Goal: Task Accomplishment & Management: Complete application form

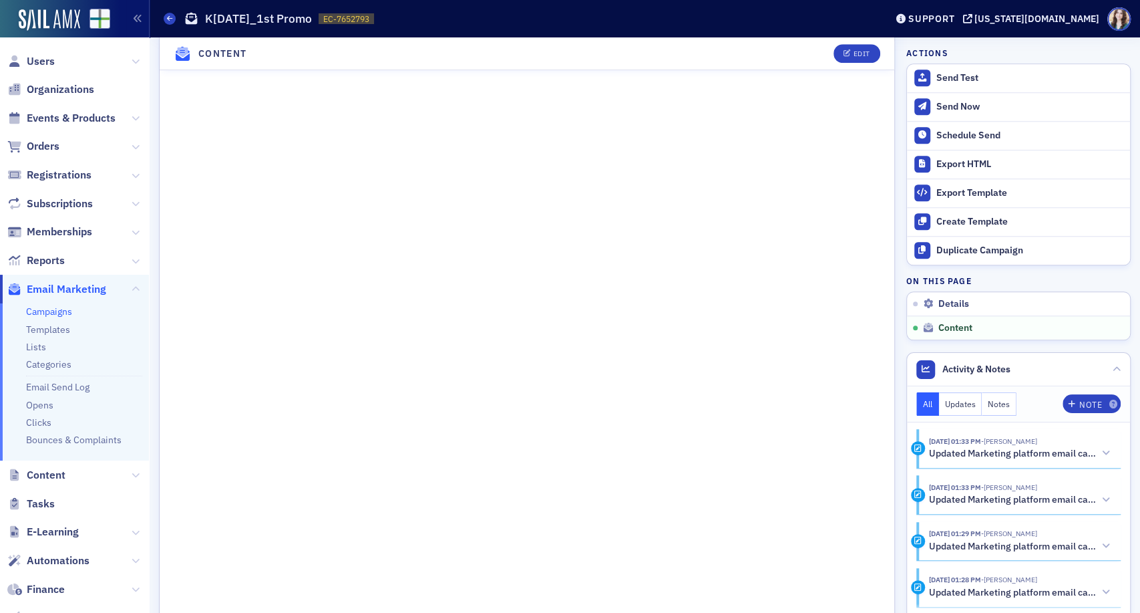
scroll to position [768, 0]
click at [842, 63] on button "Edit" at bounding box center [857, 53] width 46 height 19
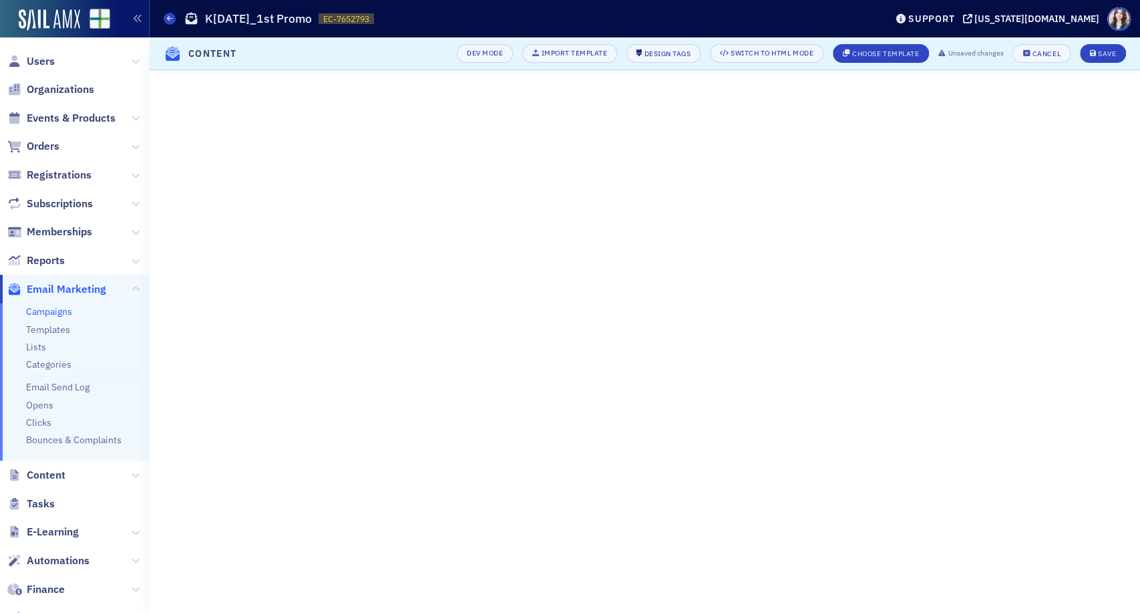
click at [441, 48] on header "Content Dev Mode Import Template Design Tags Switch to HTML Mode Choose Templat…" at bounding box center [645, 53] width 991 height 33
click at [1108, 55] on div "Save" at bounding box center [1107, 53] width 18 height 7
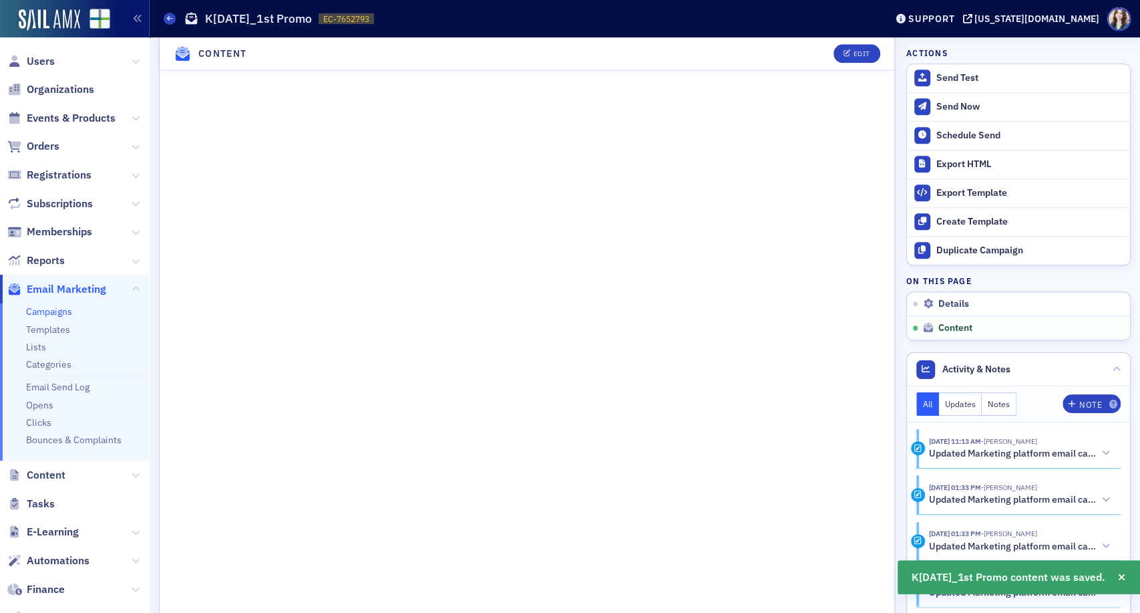
scroll to position [995, 0]
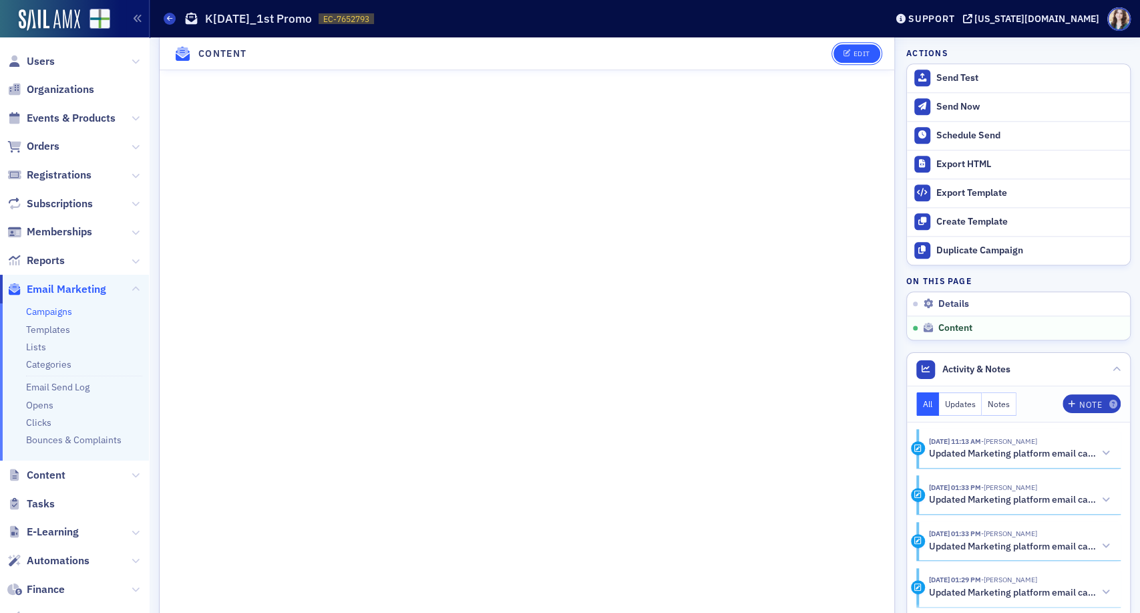
click at [840, 57] on button "Edit" at bounding box center [857, 53] width 46 height 19
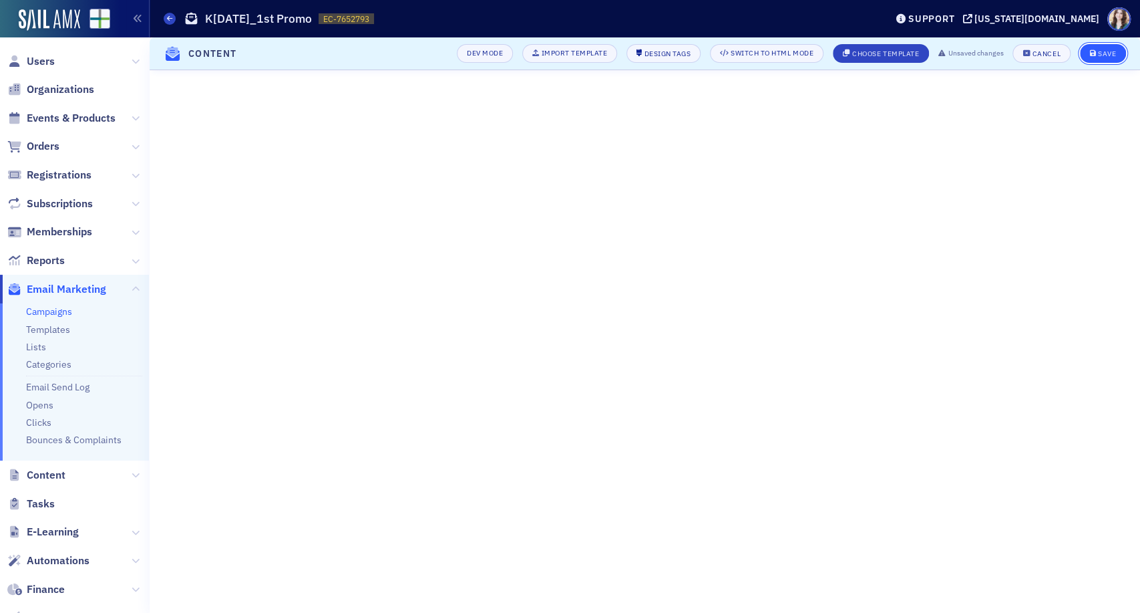
click at [1101, 53] on div "Save" at bounding box center [1107, 53] width 18 height 7
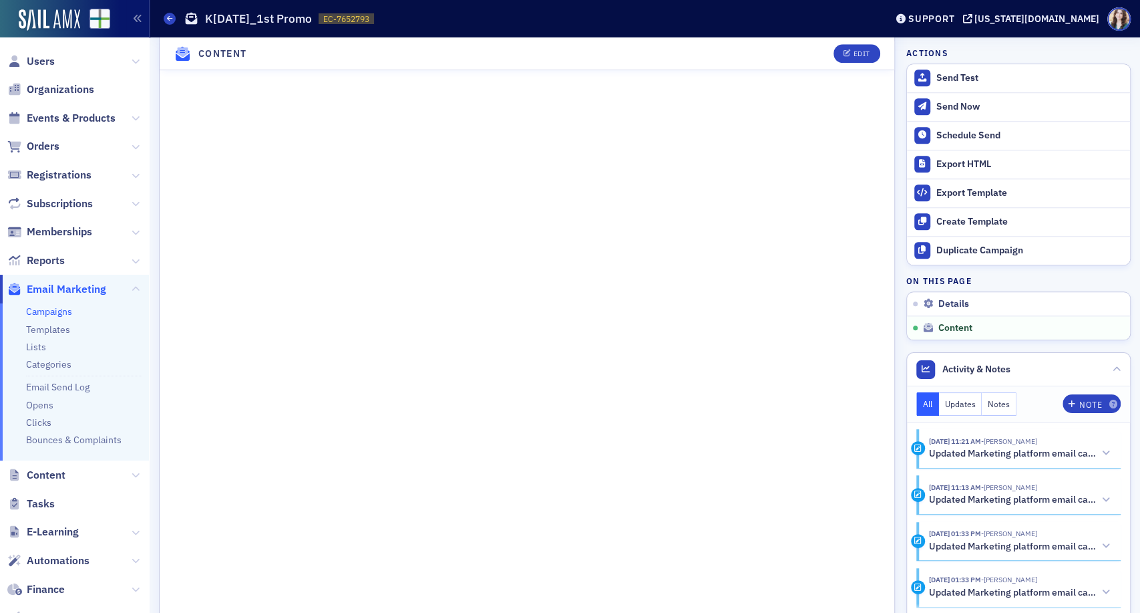
scroll to position [921, 0]
click at [865, 53] on button "Edit" at bounding box center [857, 53] width 46 height 19
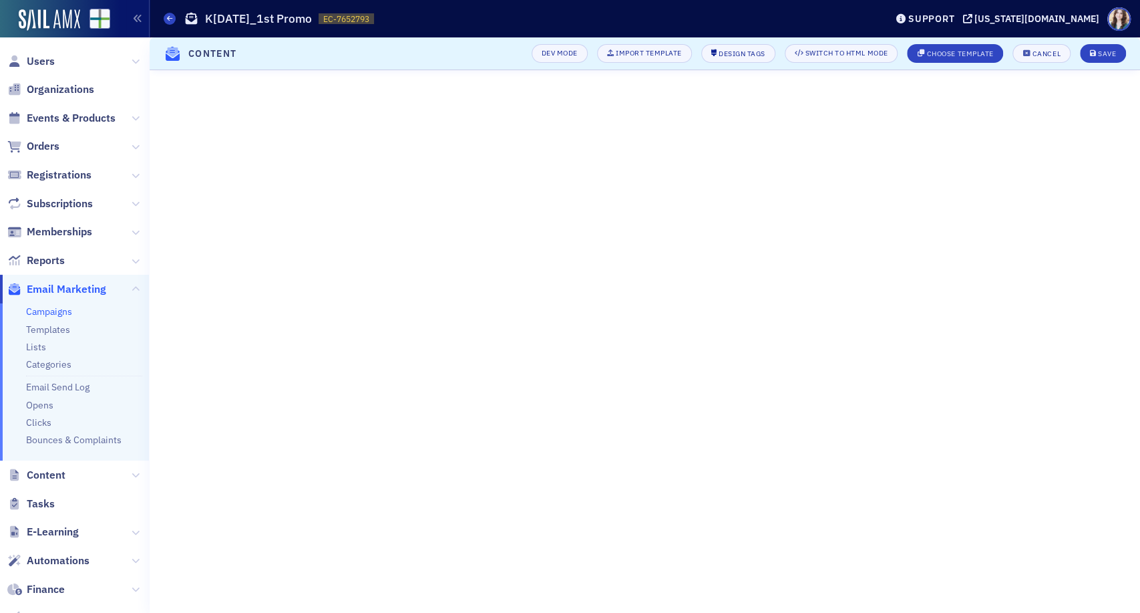
scroll to position [214, 0]
click at [1114, 61] on button "Save" at bounding box center [1103, 53] width 46 height 19
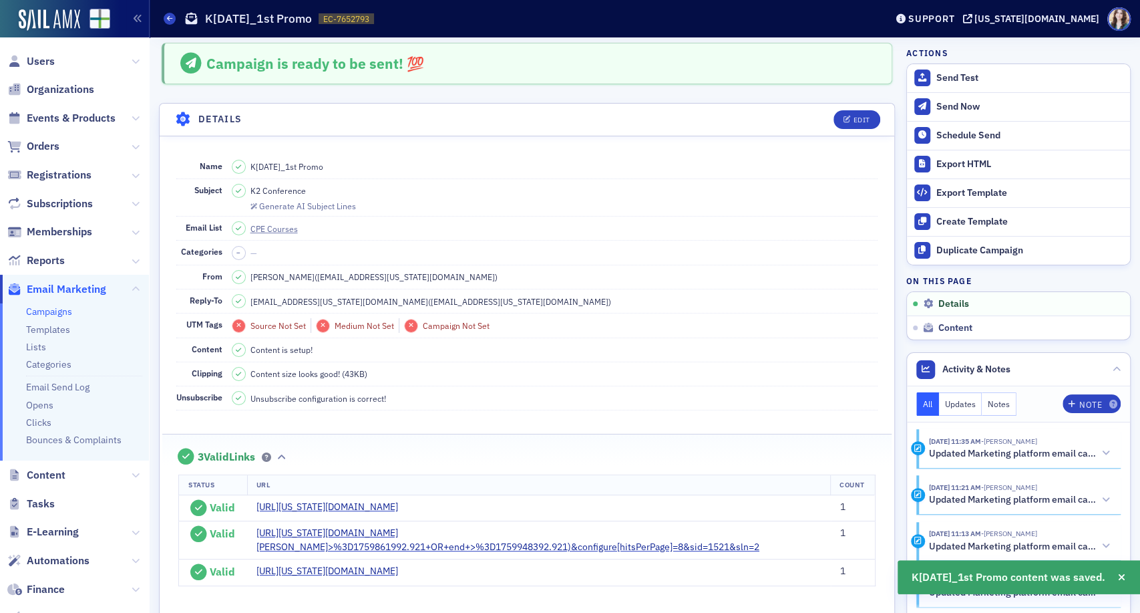
scroll to position [0, 0]
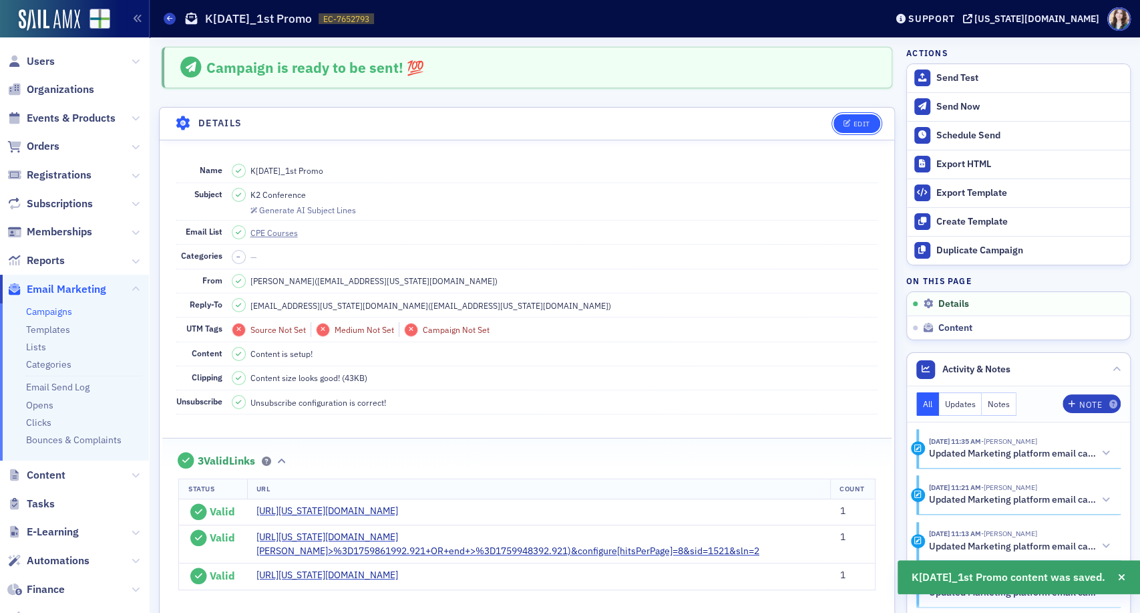
click at [844, 120] on icon "button" at bounding box center [848, 123] width 8 height 7
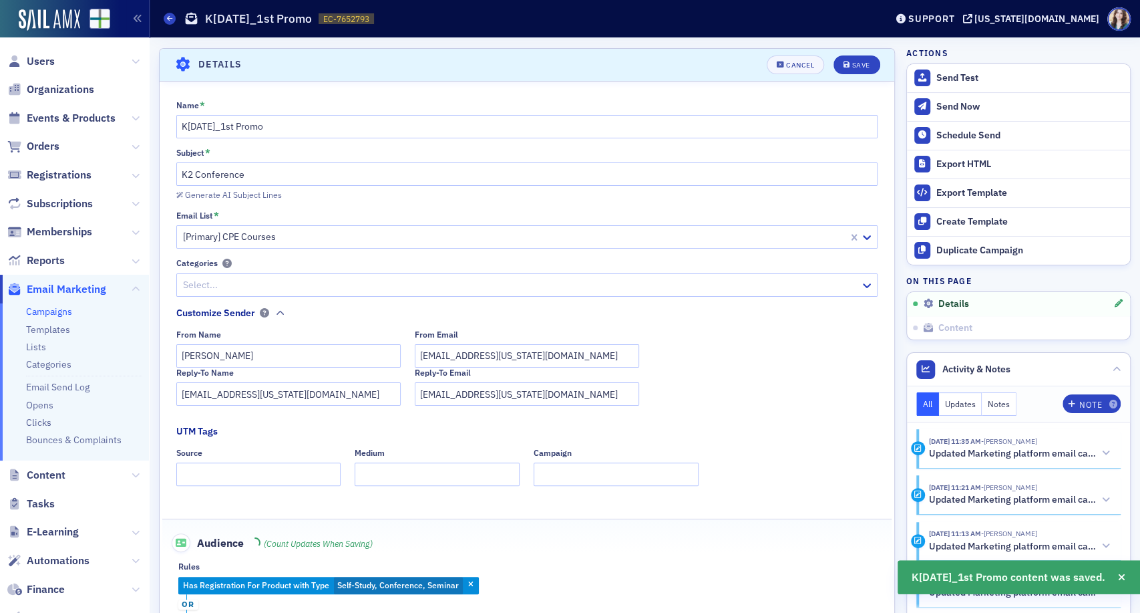
scroll to position [62, 0]
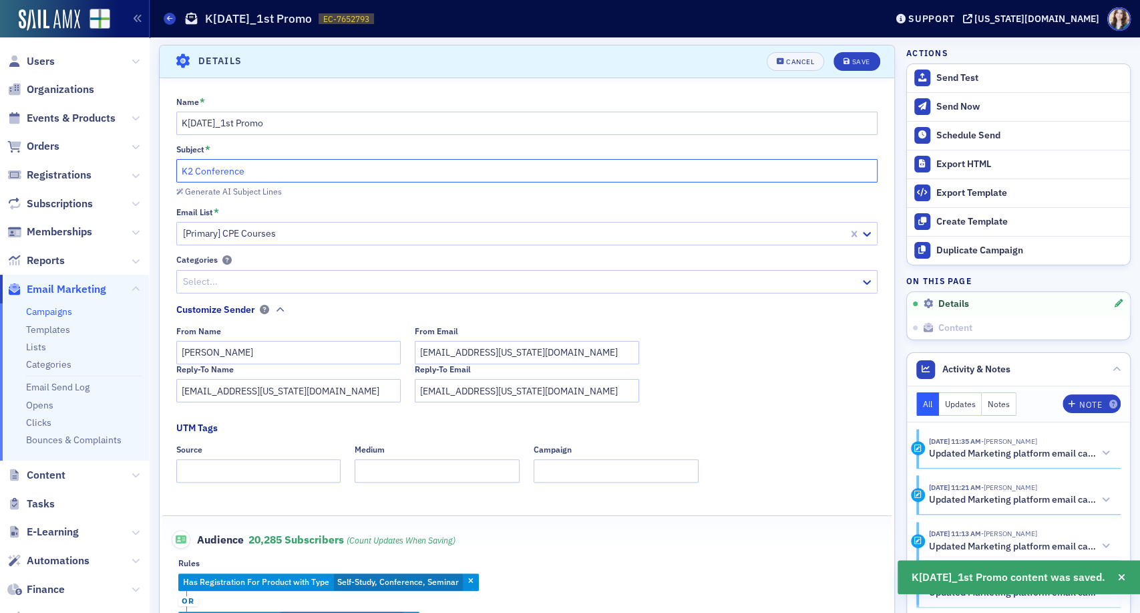
drag, startPoint x: 321, startPoint y: 180, endPoint x: 165, endPoint y: 176, distance: 155.7
click at [165, 176] on div "Name * K[DATE]_1st Promo Subject * K2 Conference Generate AI Subject Lines Emai…" at bounding box center [527, 394] width 735 height 594
paste input "Conquer Tech Trends with K2 Conferences!"
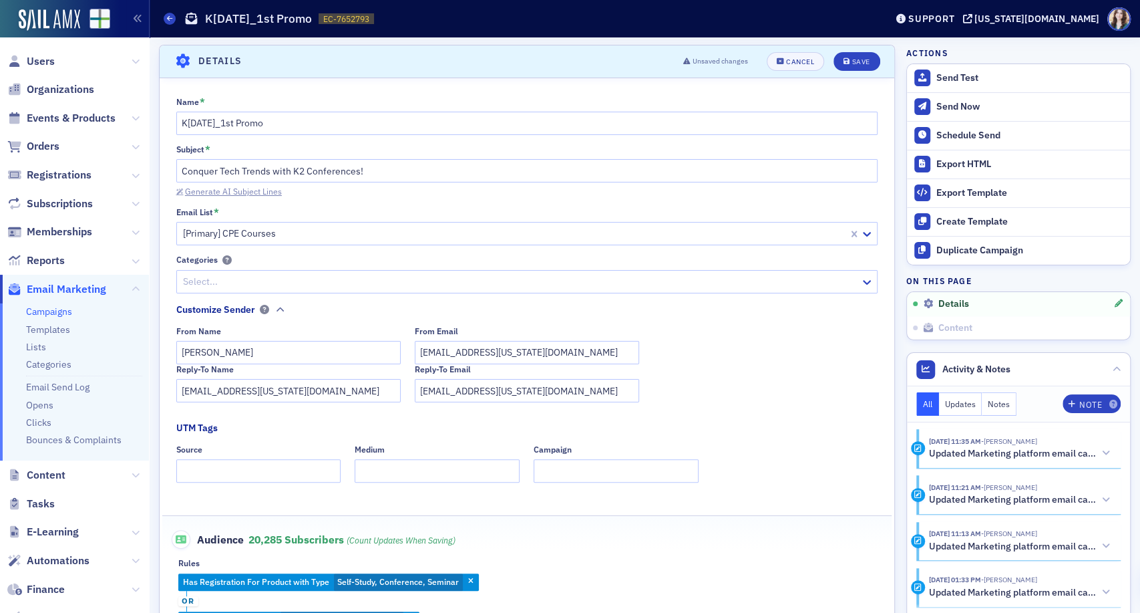
click at [251, 191] on div "Generate AI Subject Lines" at bounding box center [233, 191] width 97 height 7
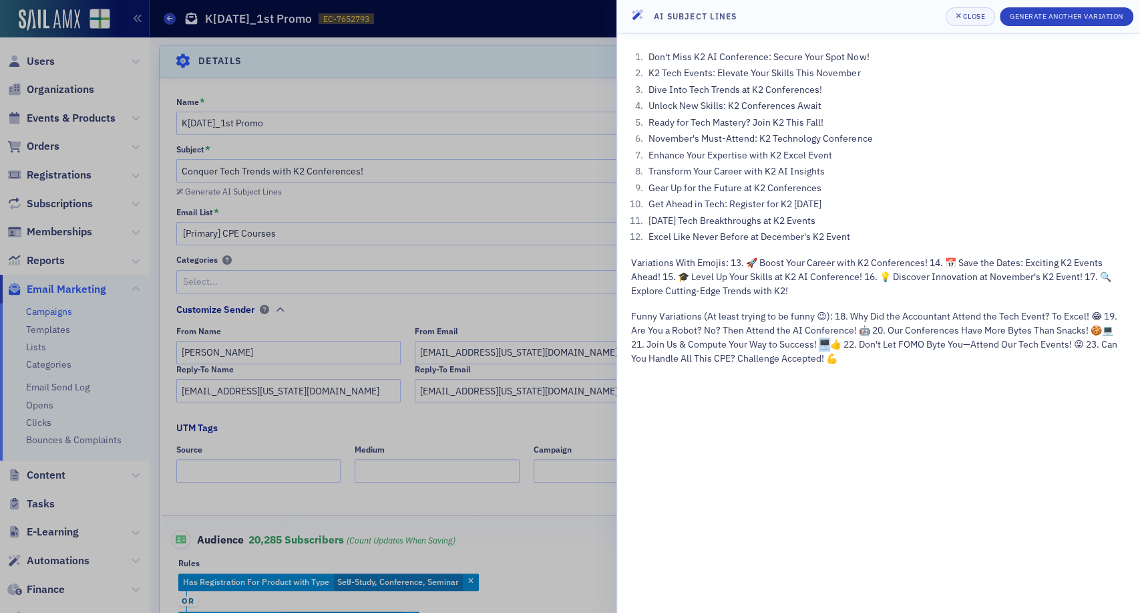
drag, startPoint x: 822, startPoint y: 343, endPoint x: 829, endPoint y: 342, distance: 6.8
click at [829, 342] on p "Funny Variations (At least trying to be funny 😉): 18. Why Did the Accountant At…" at bounding box center [878, 337] width 495 height 56
copy p "2."
click at [891, 260] on p "Variations With Emojis: 13. 🚀 Boost Your Career with K2 Conferences! 14. 📅 Save…" at bounding box center [878, 277] width 495 height 42
click at [964, 17] on div "Close" at bounding box center [974, 16] width 23 height 7
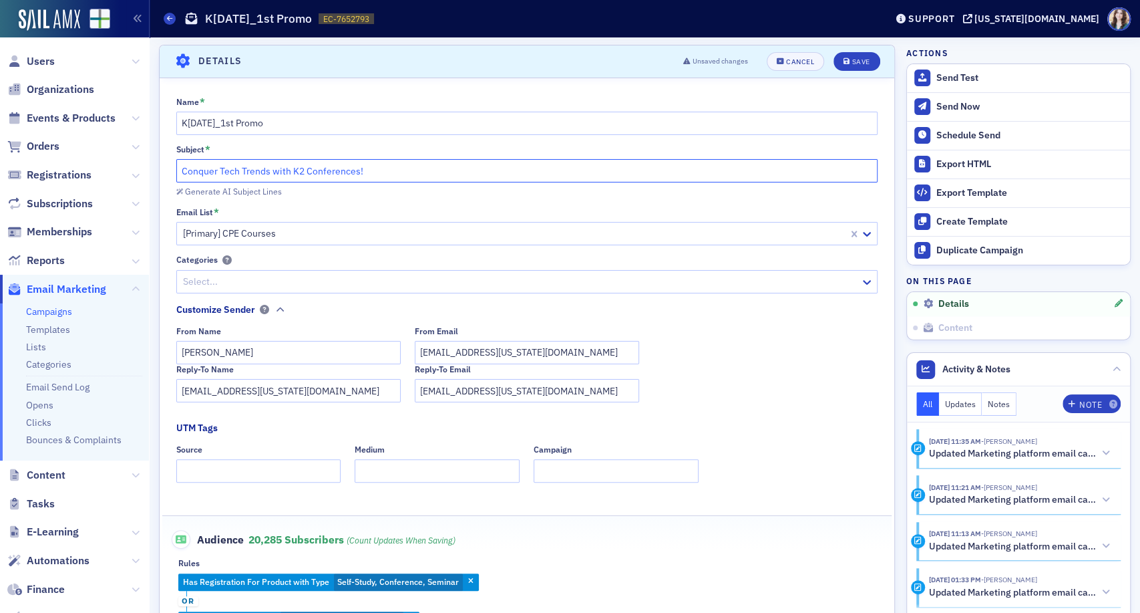
click at [180, 168] on input "Conquer Tech Trends with K2 Conferences!" at bounding box center [527, 170] width 702 height 23
paste input "🖥️"
type input "🖥️ Conquer Tech Trends with K2 Conferences!"
click at [842, 65] on button "Save" at bounding box center [857, 61] width 46 height 19
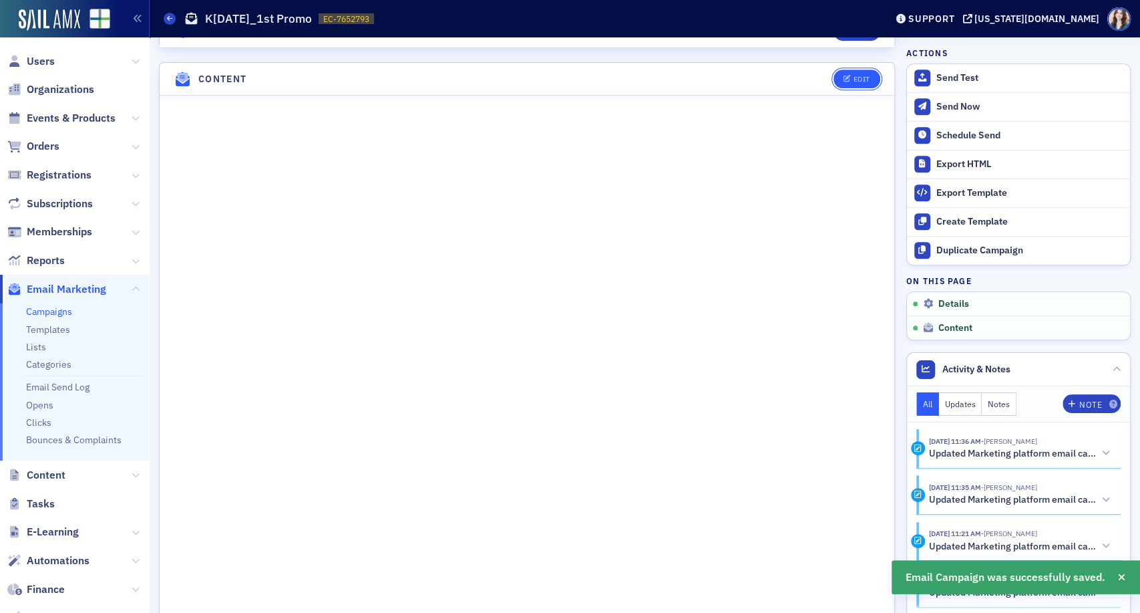
click at [844, 83] on icon "button" at bounding box center [848, 78] width 8 height 7
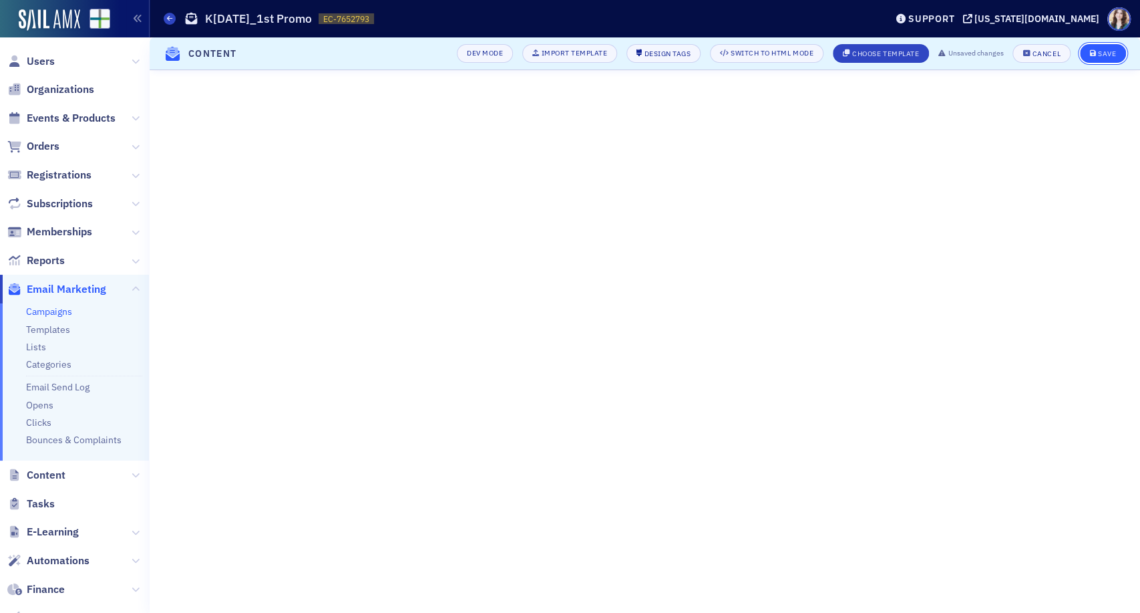
click at [1112, 52] on div "Save" at bounding box center [1107, 53] width 18 height 7
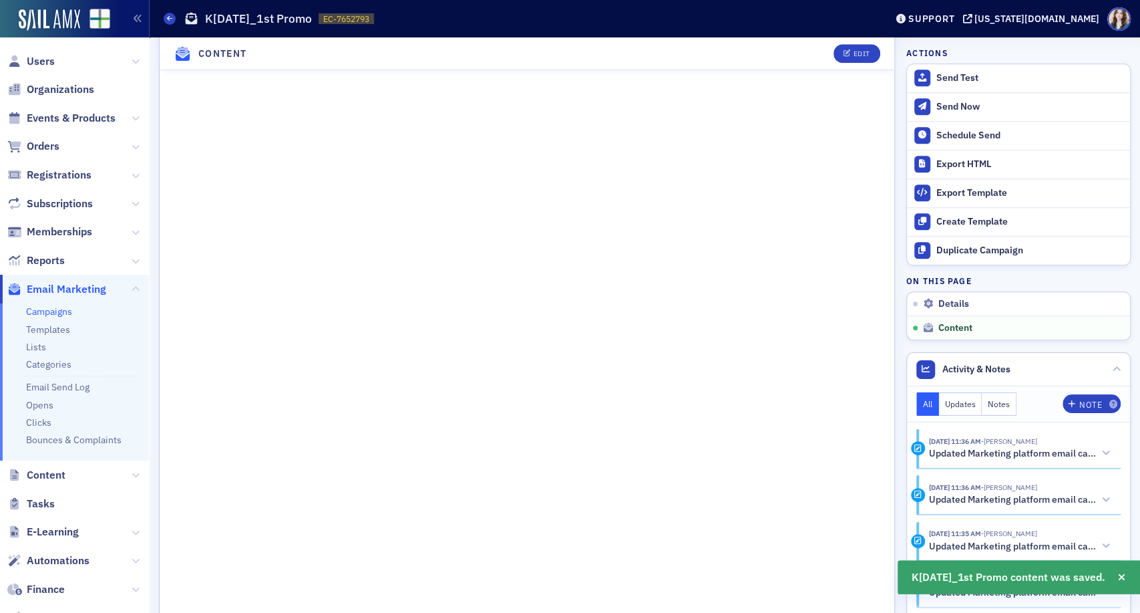
scroll to position [921, 0]
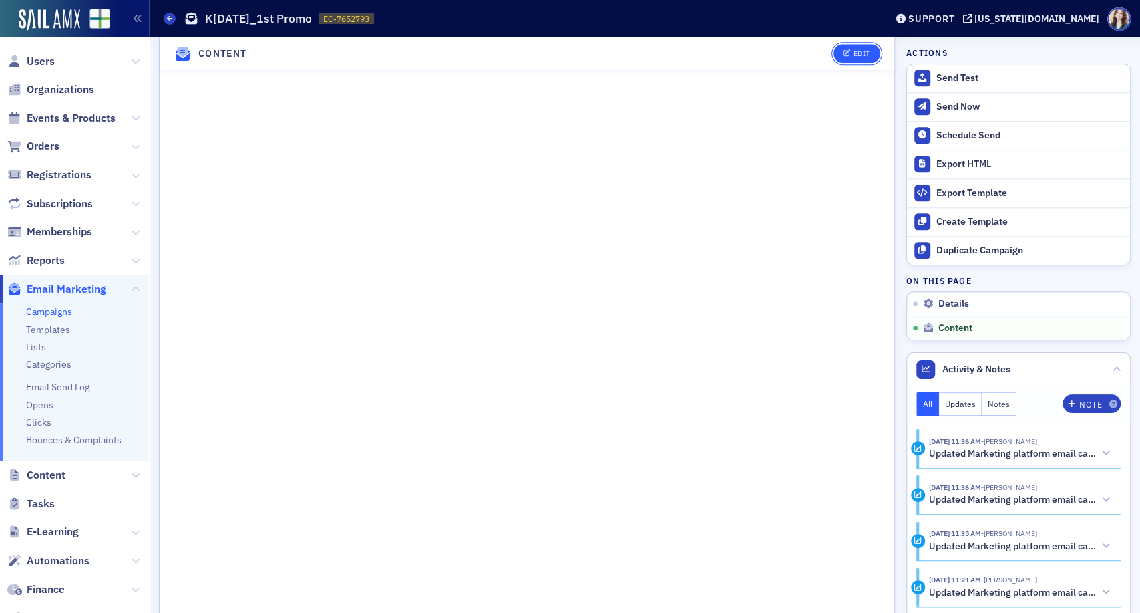
click at [862, 48] on button "Edit" at bounding box center [857, 53] width 46 height 19
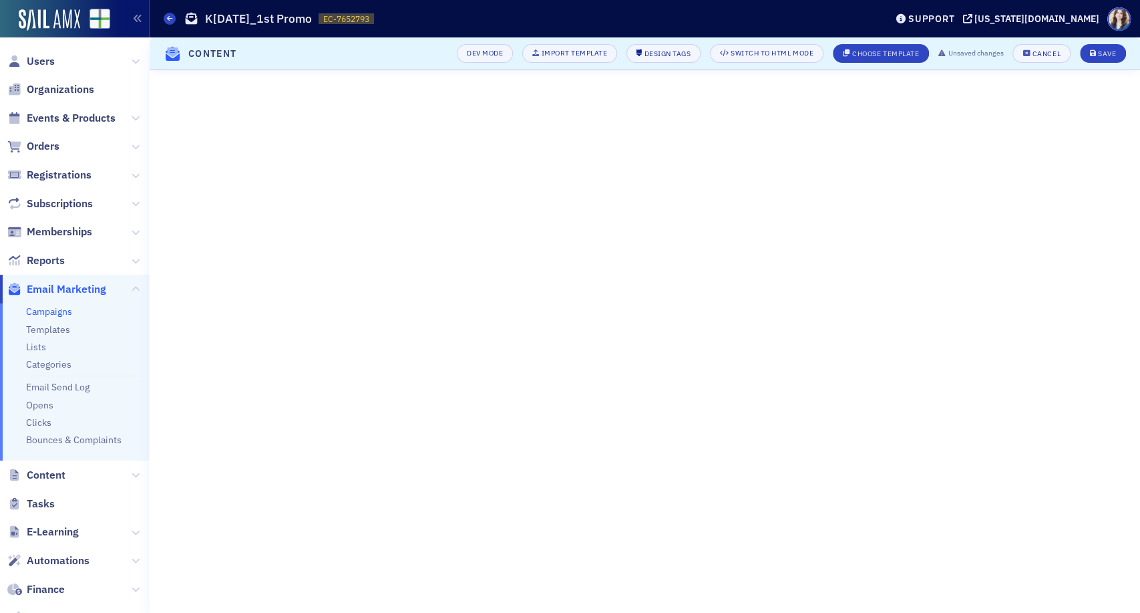
click at [579, 15] on div "Campaigns K[DATE]_1st Promo EC-7652793 7652793" at bounding box center [515, 18] width 702 height 25
click at [1116, 50] on button "Save" at bounding box center [1103, 53] width 46 height 19
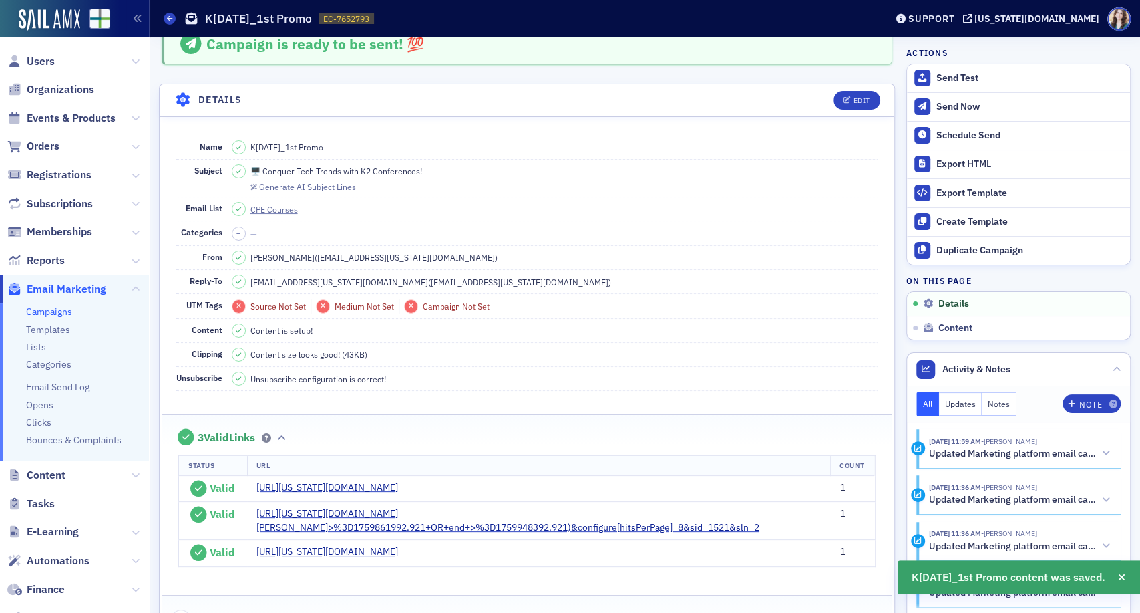
scroll to position [0, 0]
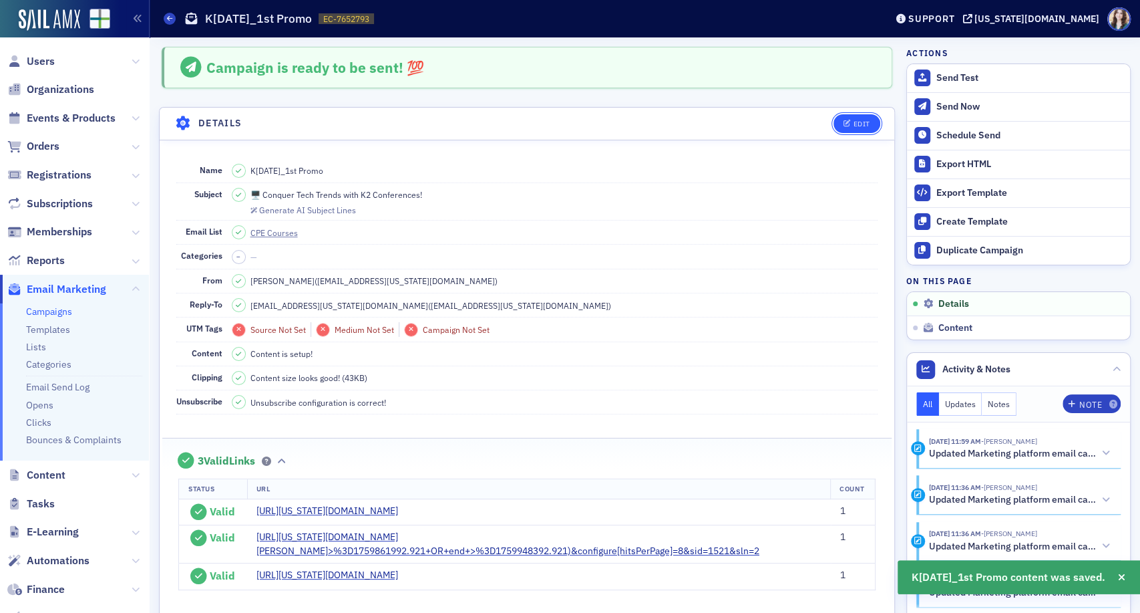
click at [853, 126] on div "Edit" at bounding box center [861, 123] width 17 height 7
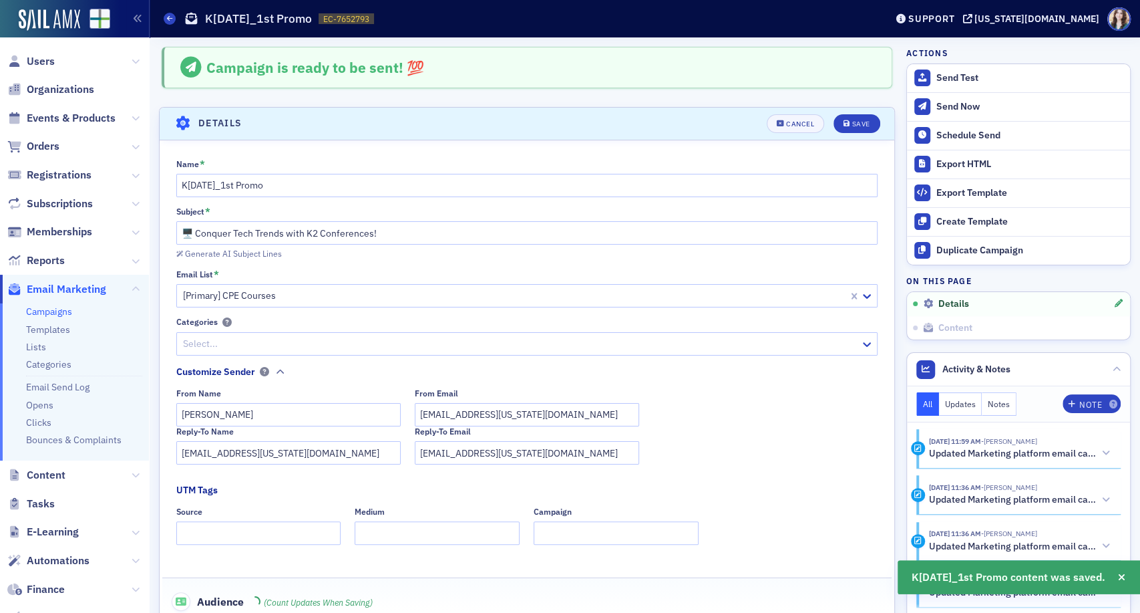
scroll to position [62, 0]
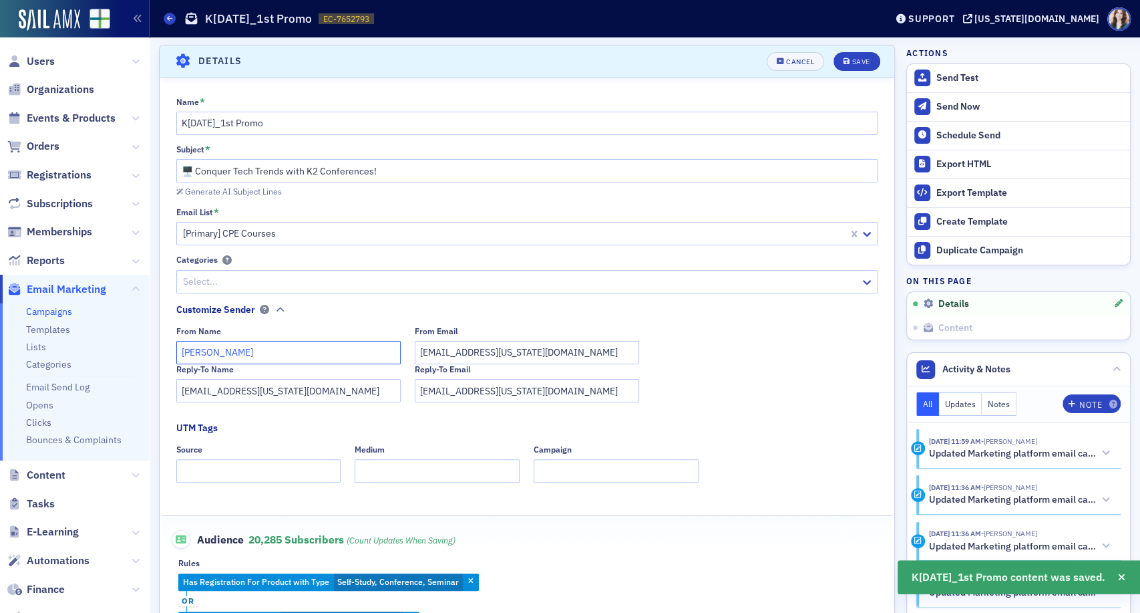
click at [267, 349] on input "[PERSON_NAME]" at bounding box center [288, 352] width 224 height 23
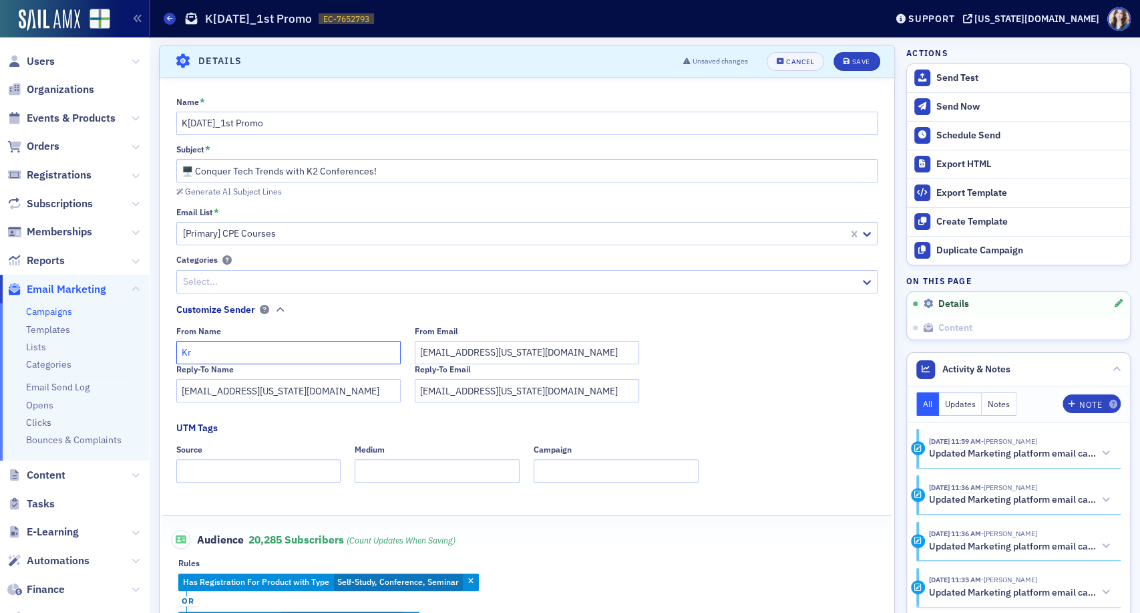
type input "K"
type input "[PERSON_NAME]"
drag, startPoint x: 444, startPoint y: 351, endPoint x: 408, endPoint y: 353, distance: 36.2
click at [408, 353] on div "From Name [PERSON_NAME] From Email [EMAIL_ADDRESS][US_STATE][DOMAIN_NAME]" at bounding box center [527, 345] width 702 height 38
type input "[EMAIL_ADDRESS][US_STATE][DOMAIN_NAME]"
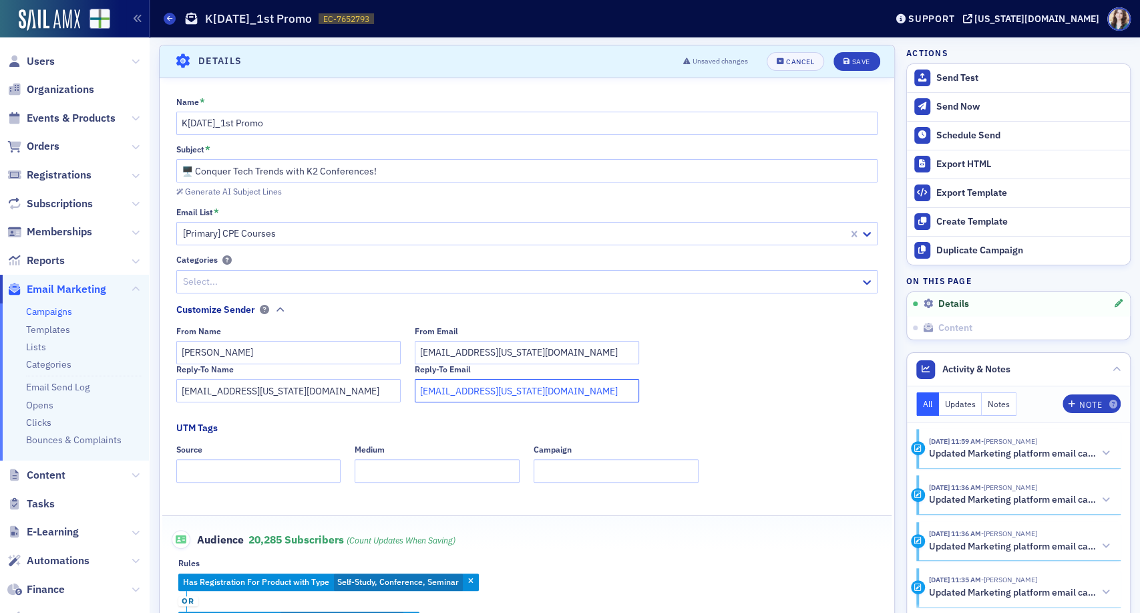
drag, startPoint x: 433, startPoint y: 390, endPoint x: 413, endPoint y: 391, distance: 20.1
click at [415, 391] on input "[EMAIL_ADDRESS][US_STATE][DOMAIN_NAME]" at bounding box center [527, 390] width 224 height 23
type input "[EMAIL_ADDRESS][US_STATE][DOMAIN_NAME]"
drag, startPoint x: 195, startPoint y: 391, endPoint x: 166, endPoint y: 393, distance: 28.8
click at [166, 393] on div "Name * K[DATE]_1st Promo Subject * 🖥️ Conquer Tech Trends with K2 Conferences! …" at bounding box center [527, 394] width 735 height 594
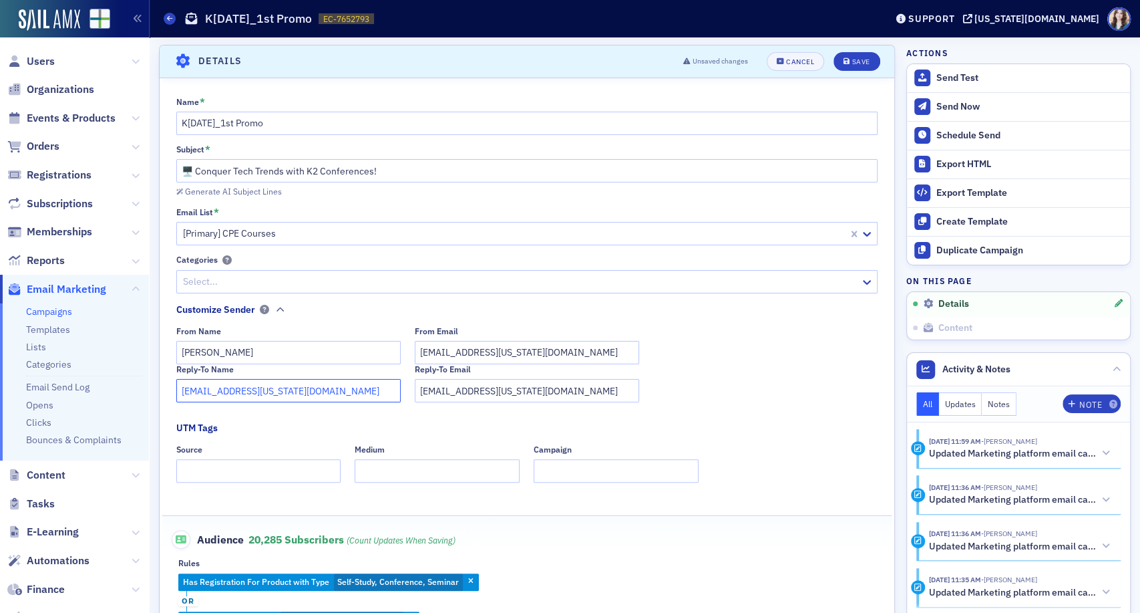
type input "[EMAIL_ADDRESS][US_STATE][DOMAIN_NAME]"
click at [574, 356] on input "[EMAIL_ADDRESS][US_STATE][DOMAIN_NAME]" at bounding box center [527, 352] width 224 height 23
type input "[EMAIL_ADDRESS][US_STATE][DOMAIN_NAME]"
click at [708, 386] on div "Reply-To Name [EMAIL_ADDRESS][US_STATE][DOMAIN_NAME] Reply-To Email [EMAIL_ADDR…" at bounding box center [527, 383] width 702 height 38
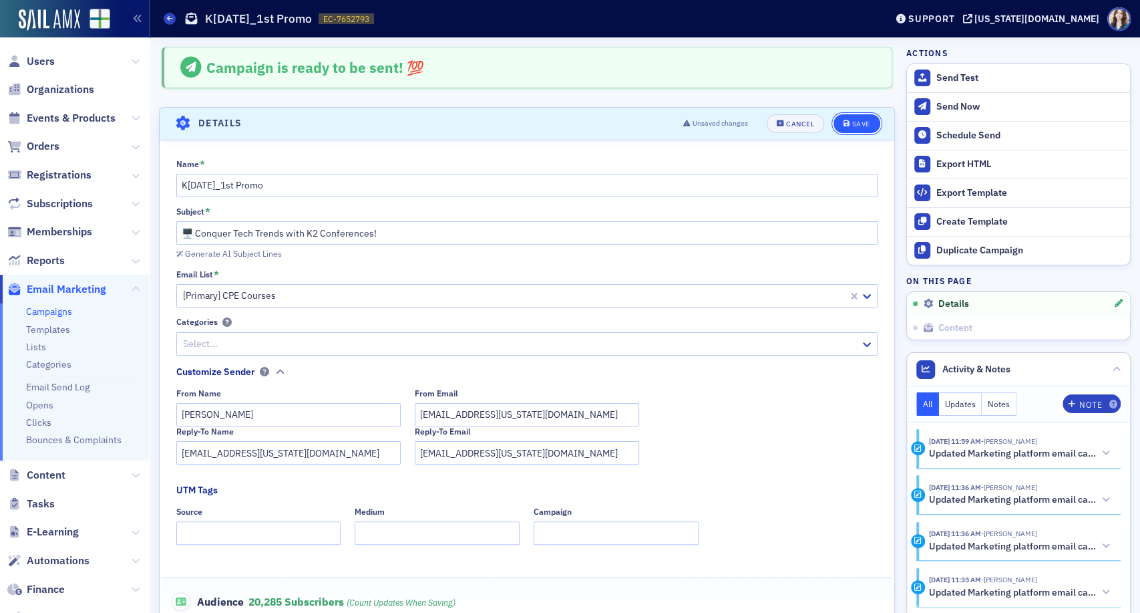
click at [854, 129] on button "Save" at bounding box center [857, 123] width 46 height 19
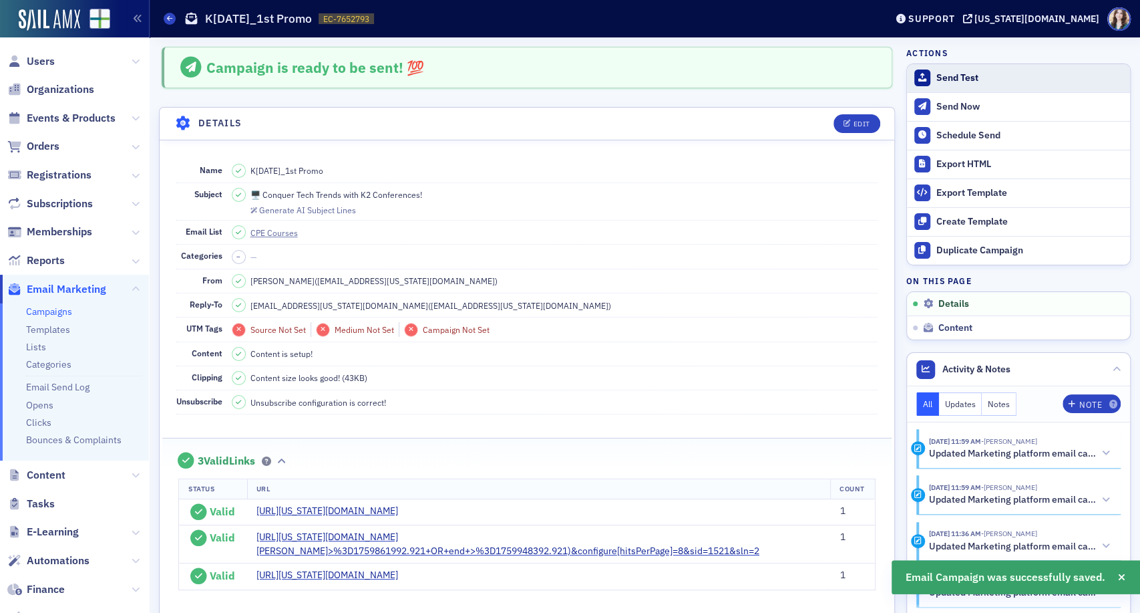
click at [944, 83] on div "Send Test" at bounding box center [1030, 78] width 187 height 12
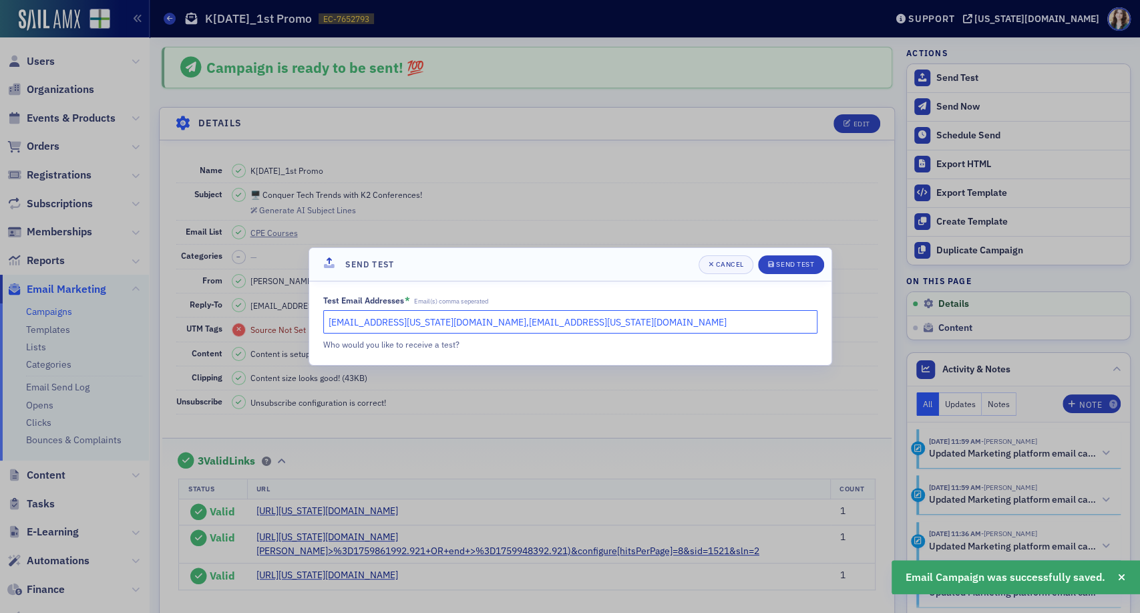
drag, startPoint x: 427, startPoint y: 325, endPoint x: 578, endPoint y: 321, distance: 151.0
click at [578, 321] on input "[EMAIL_ADDRESS][US_STATE][DOMAIN_NAME],[EMAIL_ADDRESS][US_STATE][DOMAIN_NAME]" at bounding box center [570, 321] width 494 height 23
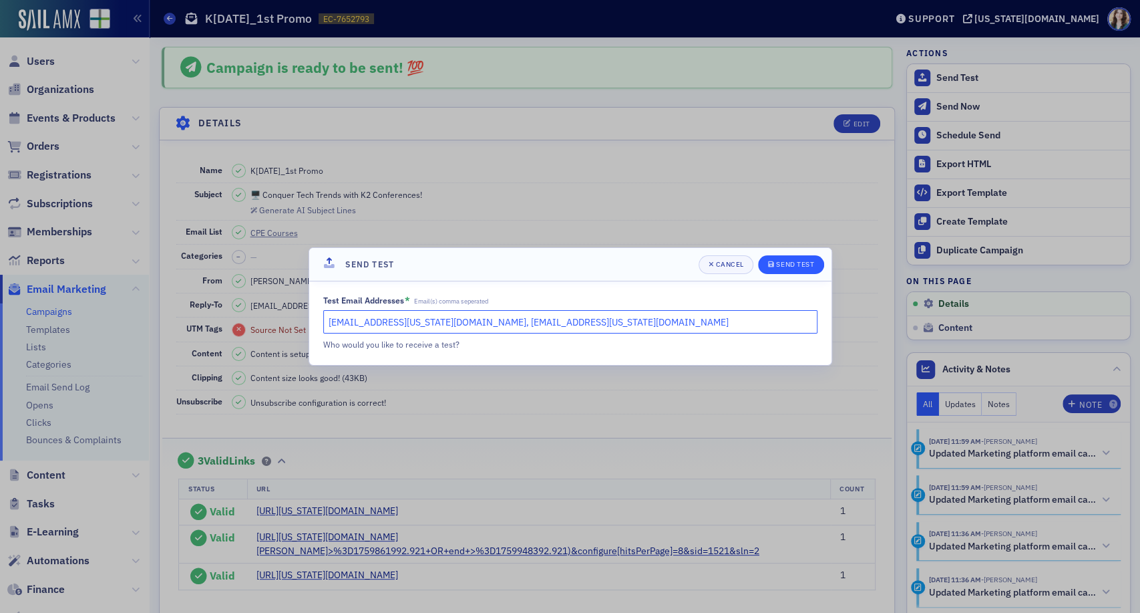
type input "[EMAIL_ADDRESS][US_STATE][DOMAIN_NAME], [EMAIL_ADDRESS][US_STATE][DOMAIN_NAME]"
click at [797, 265] on div "Send Test" at bounding box center [795, 264] width 38 height 7
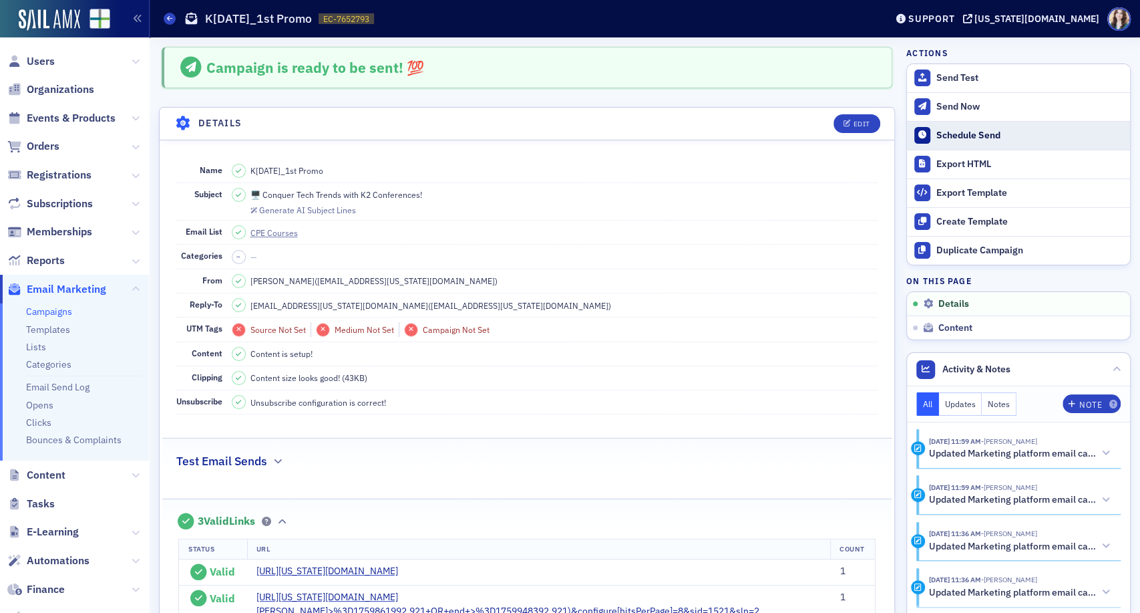
click at [955, 130] on div "Schedule Send" at bounding box center [1030, 136] width 187 height 12
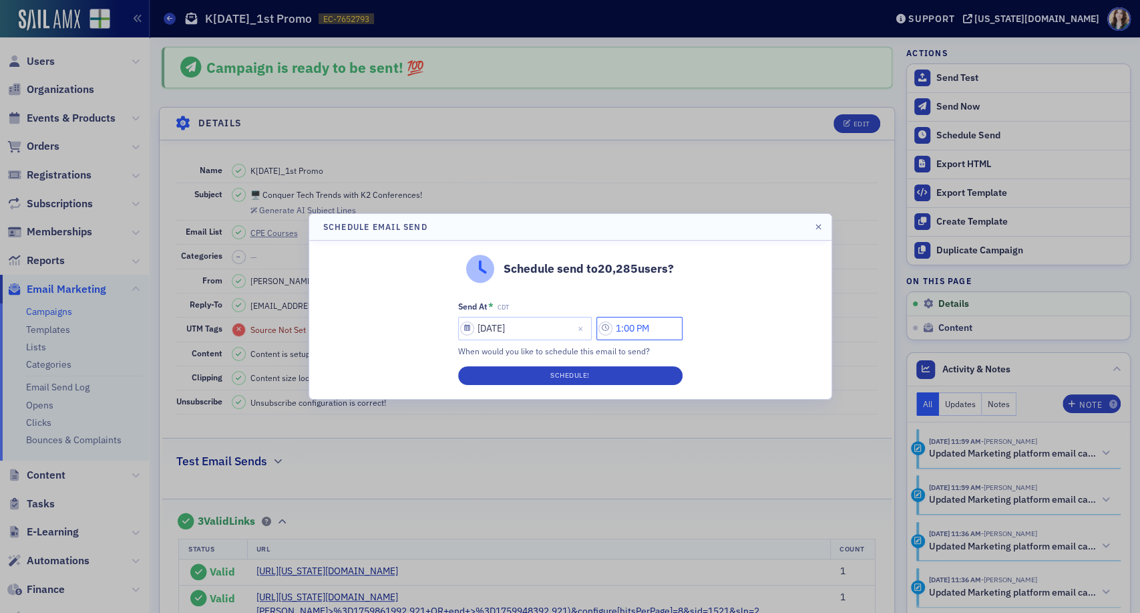
click at [641, 332] on input "1:00 PM" at bounding box center [640, 328] width 86 height 23
click at [473, 326] on icon at bounding box center [477, 328] width 13 height 13
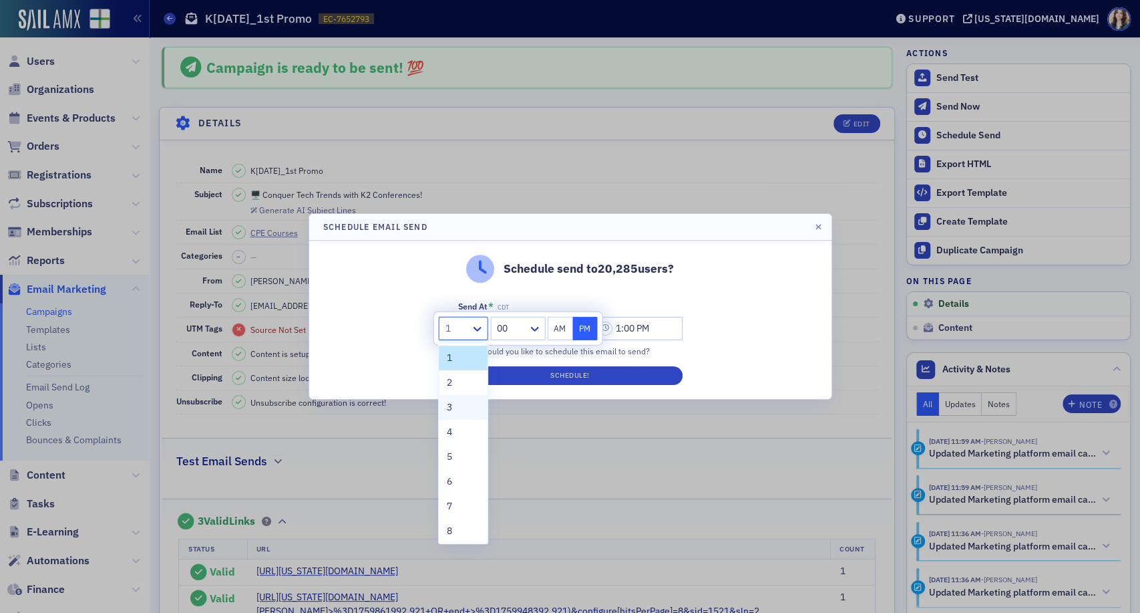
click at [457, 412] on div "3" at bounding box center [463, 407] width 32 height 14
type input "3:00 PM"
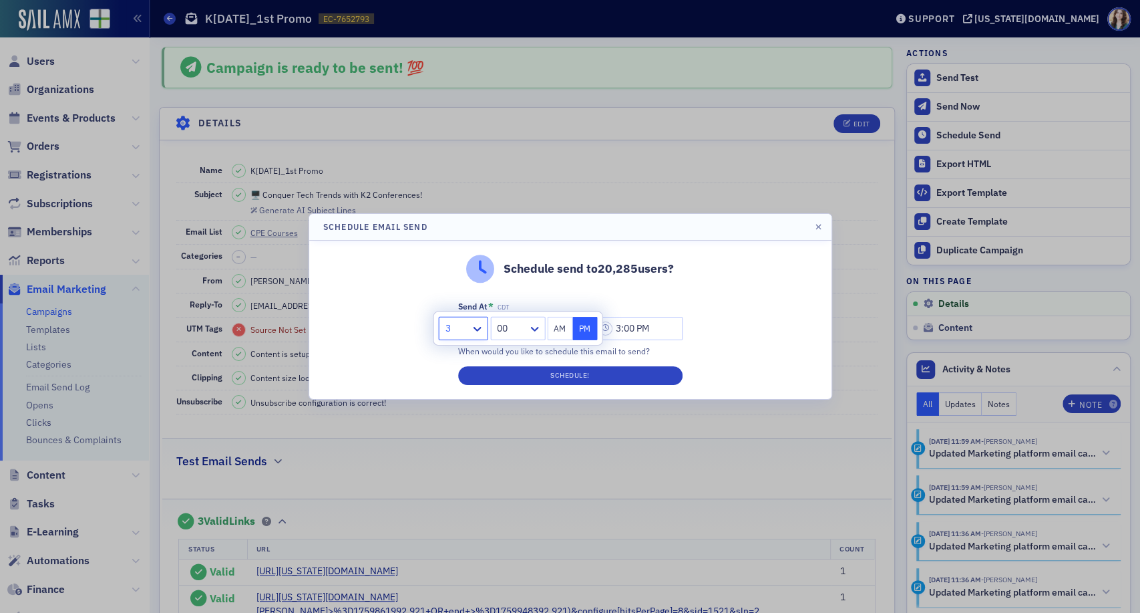
click at [721, 329] on div "Schedule send to 20,285 users? Send At * CDT [DATE] 3:00 PM When would you like…" at bounding box center [570, 319] width 522 height 158
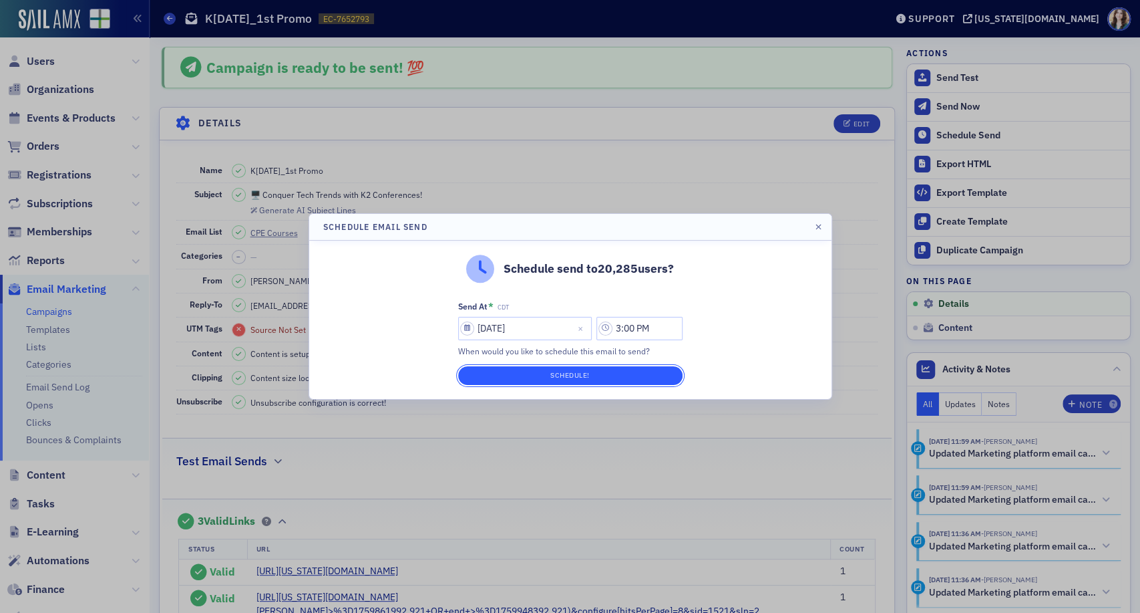
click at [593, 371] on button "Schedule!" at bounding box center [570, 375] width 224 height 19
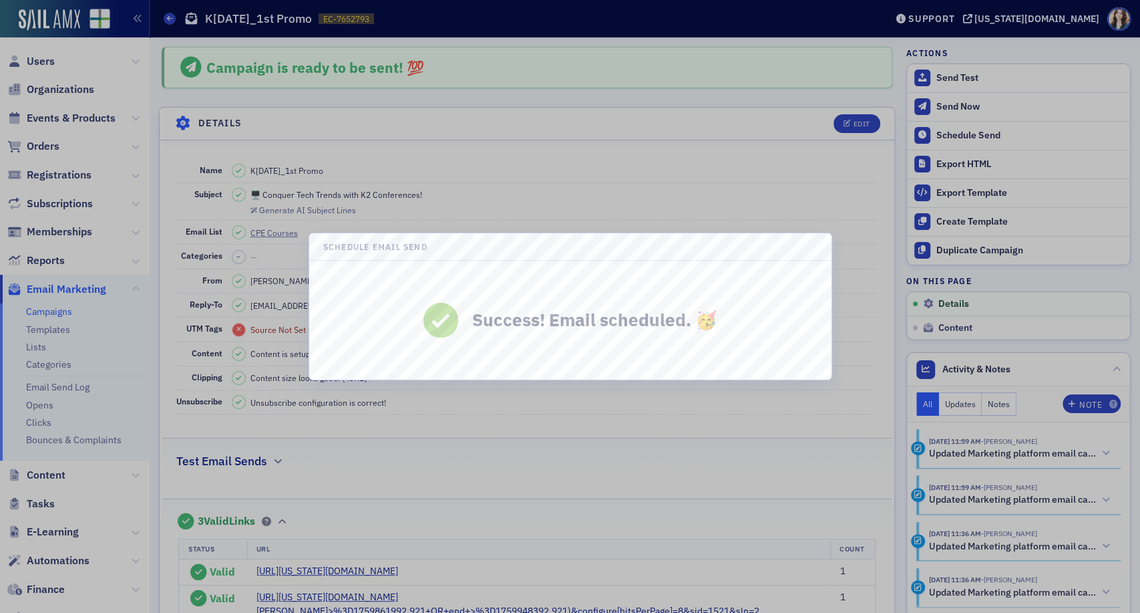
click at [627, 130] on div at bounding box center [570, 306] width 1140 height 613
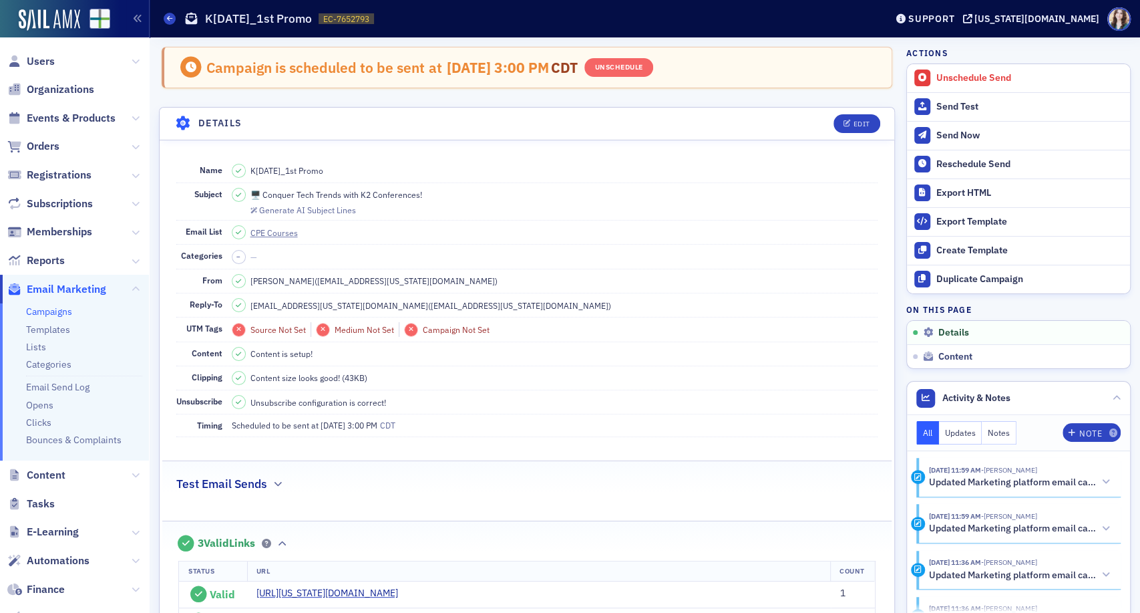
drag, startPoint x: 810, startPoint y: 120, endPoint x: 816, endPoint y: 113, distance: 8.6
click at [811, 119] on header "Details Edit" at bounding box center [527, 124] width 735 height 33
click at [43, 309] on link "Campaigns" at bounding box center [49, 311] width 46 height 12
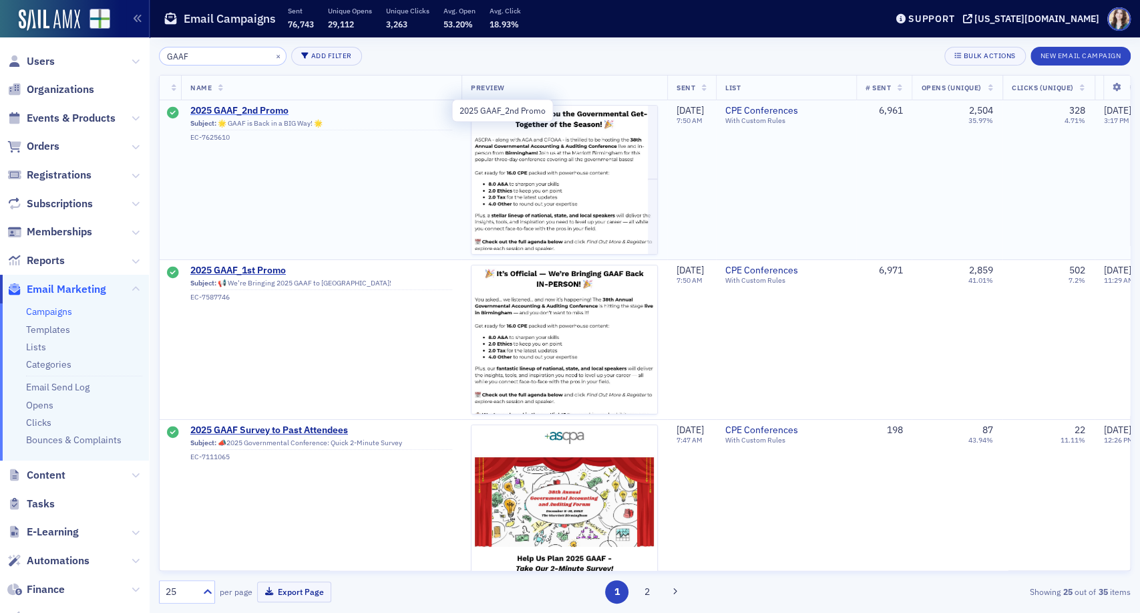
type input "GAAF"
click at [228, 108] on span "2025 GAAF_2nd Promo" at bounding box center [321, 111] width 262 height 12
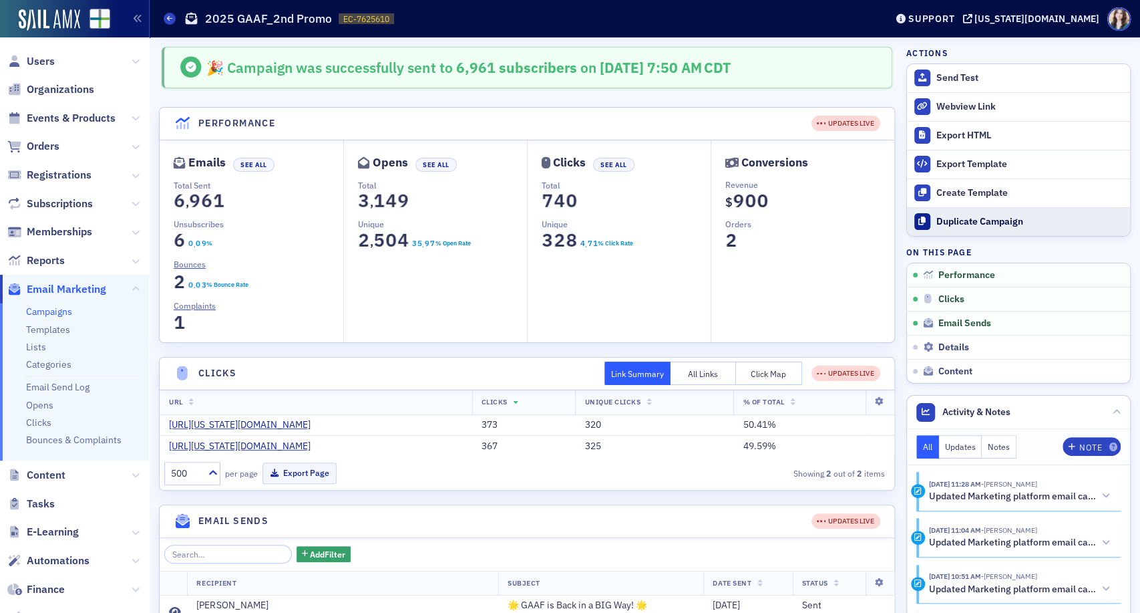
click at [960, 220] on div "Duplicate Campaign" at bounding box center [1030, 222] width 187 height 12
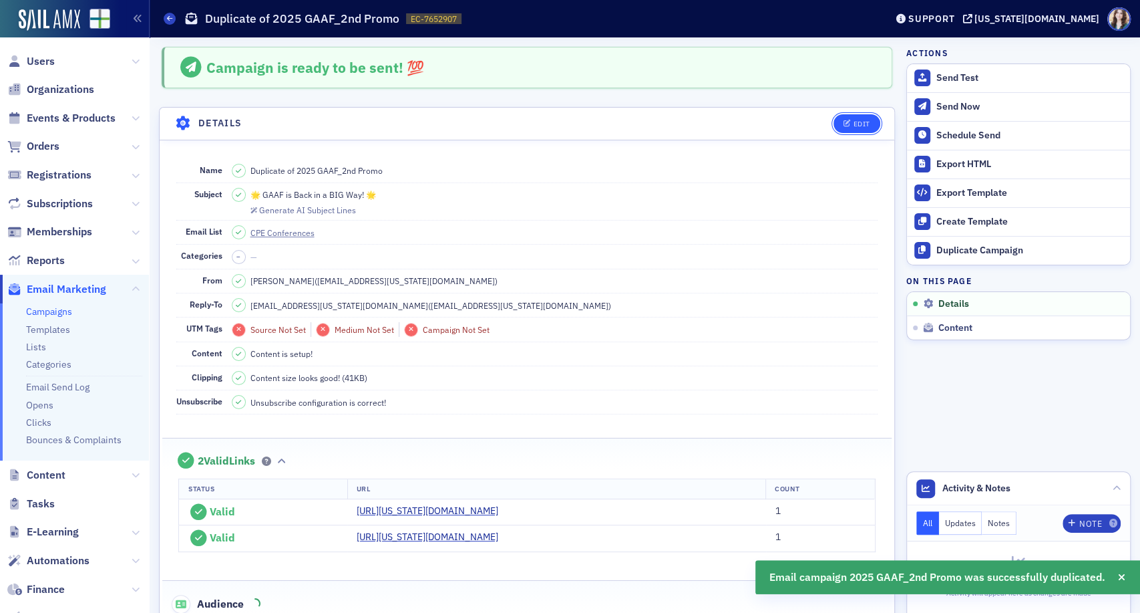
click at [853, 125] on div "Edit" at bounding box center [861, 123] width 17 height 7
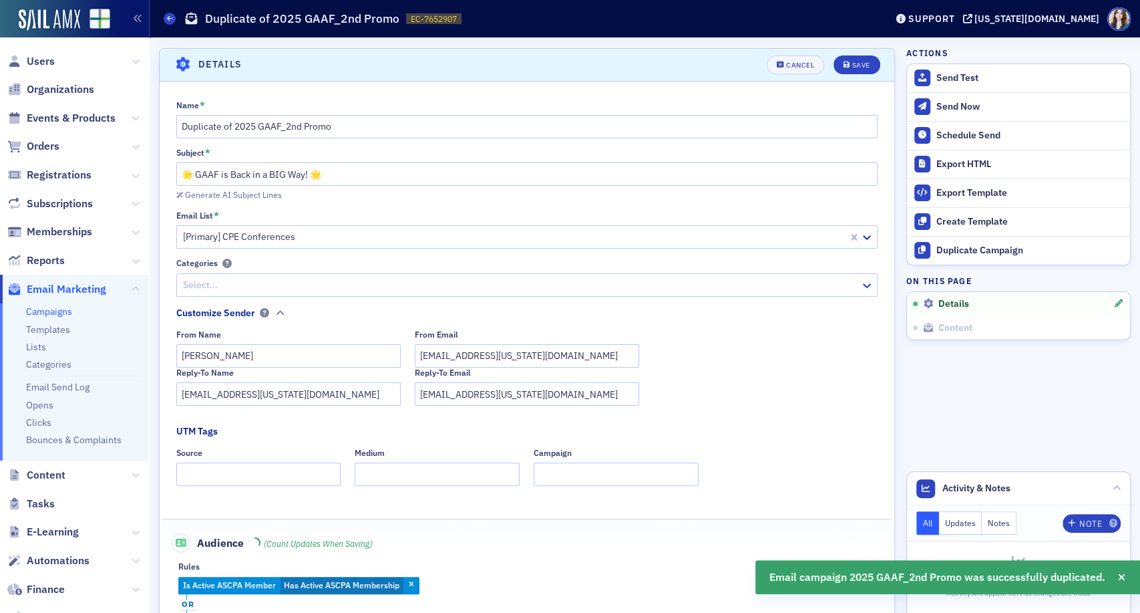
scroll to position [62, 0]
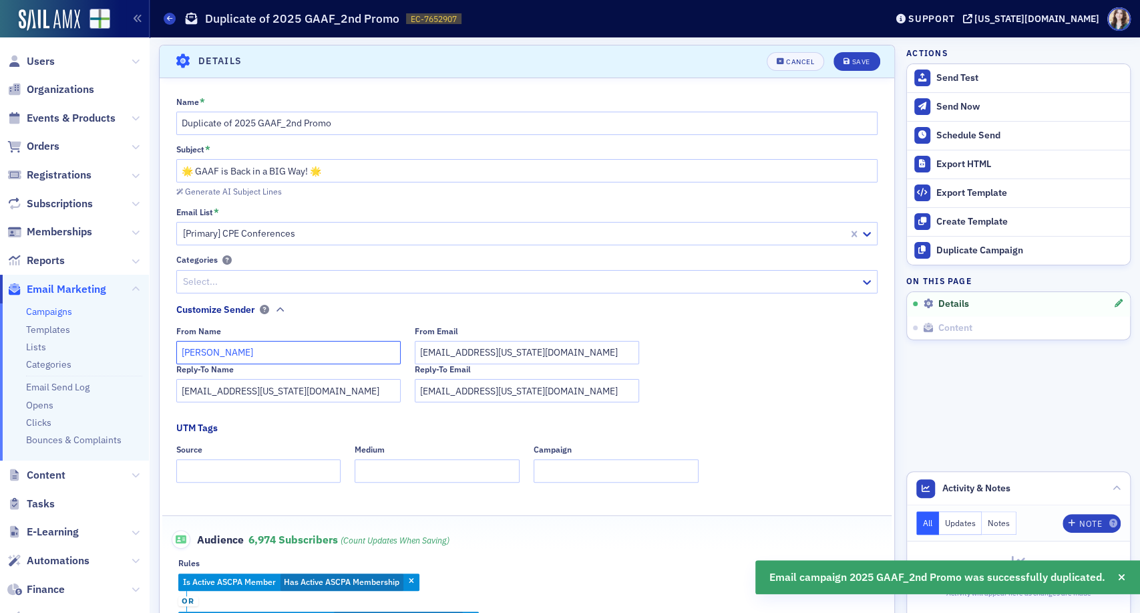
drag, startPoint x: 281, startPoint y: 345, endPoint x: 76, endPoint y: 365, distance: 206.1
click at [76, 365] on div "Users Organizations Events & Products Orders Registrations Subscriptions Member…" at bounding box center [570, 306] width 1140 height 613
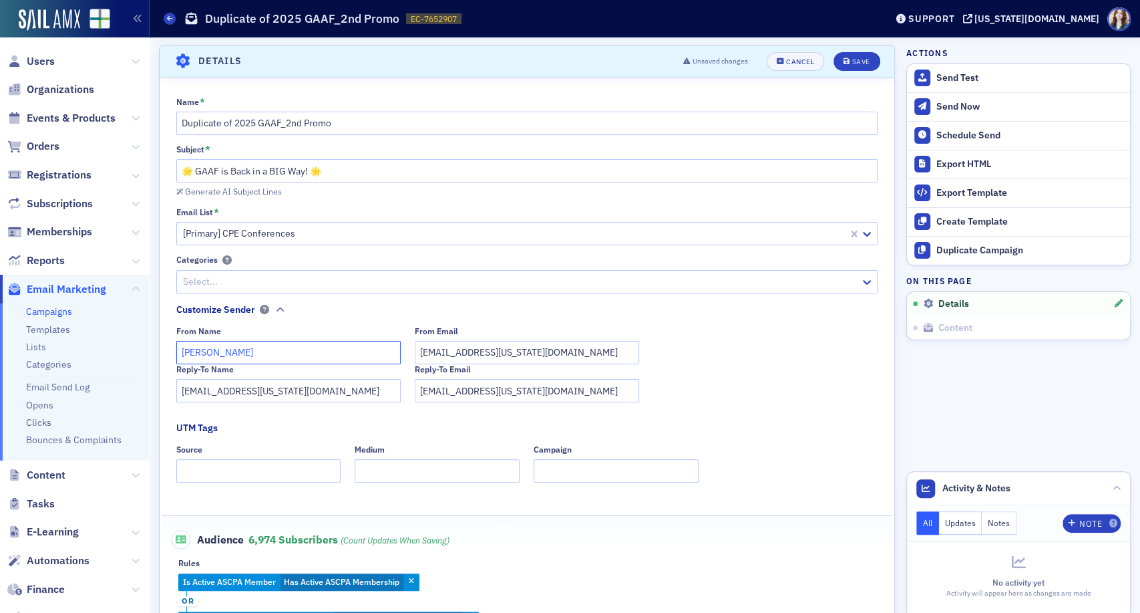
type input "[PERSON_NAME]"
drag, startPoint x: 444, startPoint y: 349, endPoint x: 409, endPoint y: 357, distance: 35.5
click at [409, 357] on div "From Name [PERSON_NAME] From Email [EMAIL_ADDRESS][US_STATE][DOMAIN_NAME]" at bounding box center [527, 345] width 702 height 38
type input "[EMAIL_ADDRESS][US_STATE][DOMAIN_NAME]"
drag, startPoint x: 430, startPoint y: 394, endPoint x: 410, endPoint y: 394, distance: 20.0
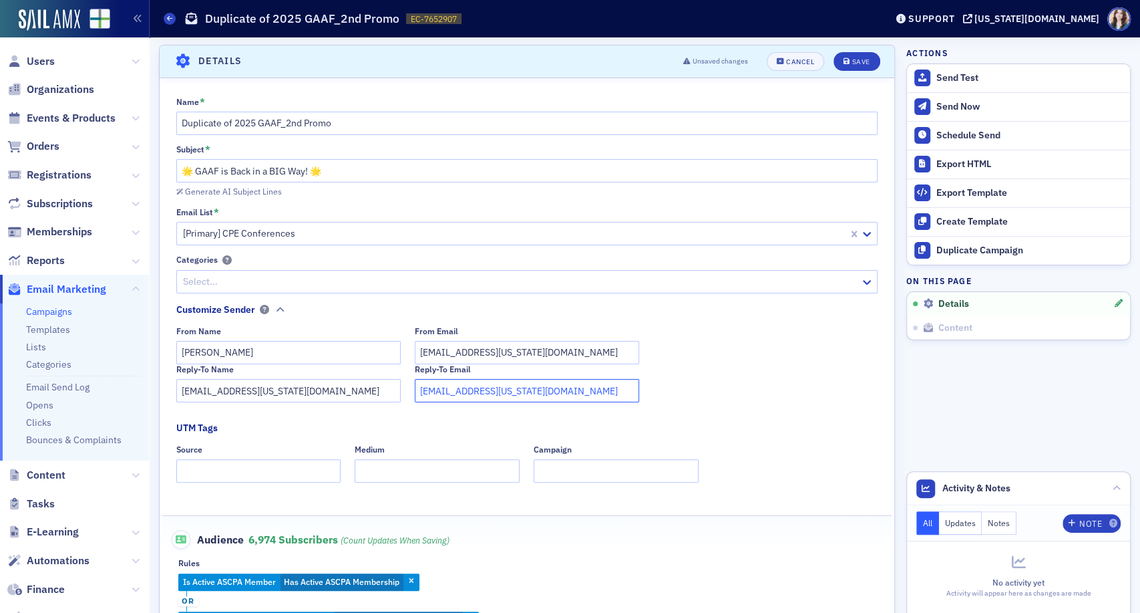
click at [415, 394] on input "[EMAIL_ADDRESS][US_STATE][DOMAIN_NAME]" at bounding box center [527, 390] width 224 height 23
type input "[EMAIL_ADDRESS][US_STATE][DOMAIN_NAME]"
drag, startPoint x: 198, startPoint y: 391, endPoint x: 168, endPoint y: 395, distance: 29.6
click at [168, 395] on div "Name * Duplicate of 2025 GAAF_2nd Promo Subject * 🌟 GAAF is Back in a BIG Way! …" at bounding box center [527, 374] width 735 height 555
type input "[EMAIL_ADDRESS][US_STATE][DOMAIN_NAME]"
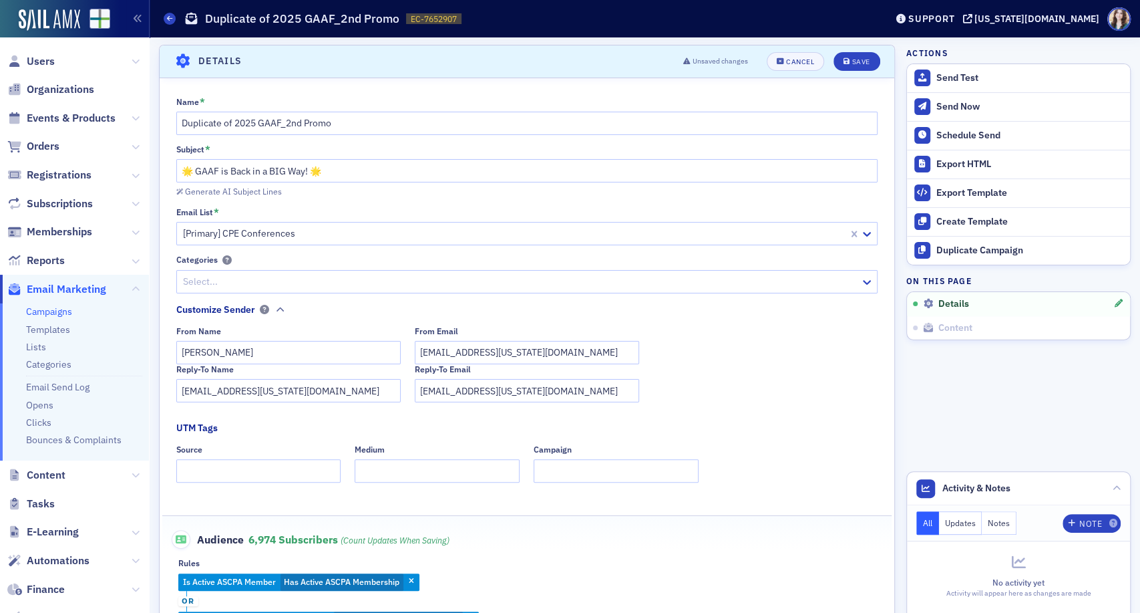
click at [489, 308] on fieldset "Customize Sender From Name [PERSON_NAME] From Email [EMAIL_ADDRESS][US_STATE][D…" at bounding box center [530, 358] width 709 height 110
click at [852, 58] on div "Save" at bounding box center [861, 61] width 18 height 7
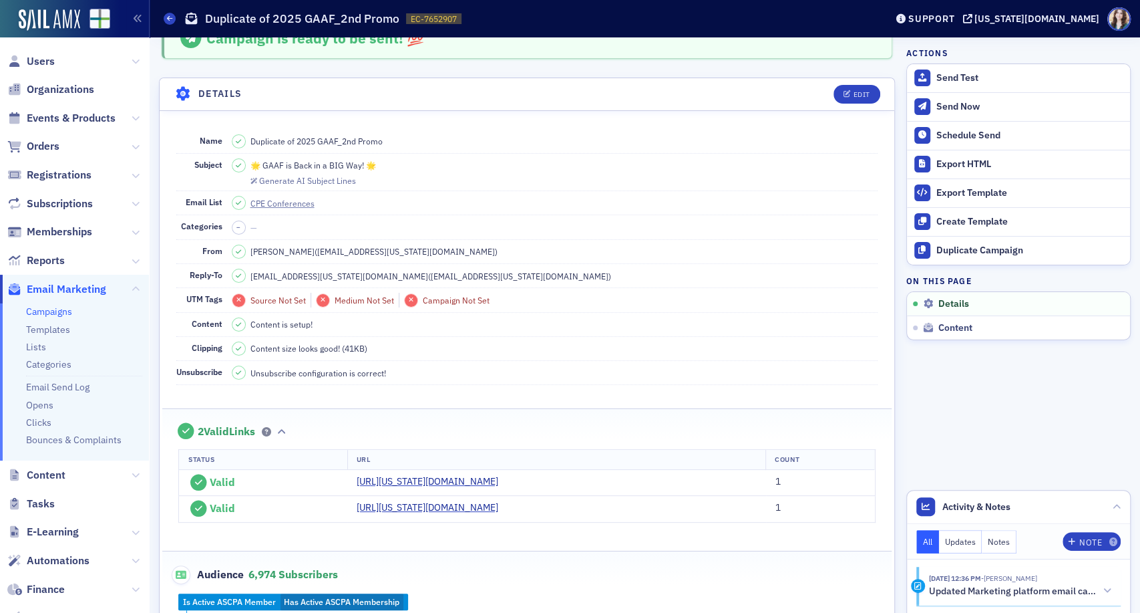
scroll to position [0, 0]
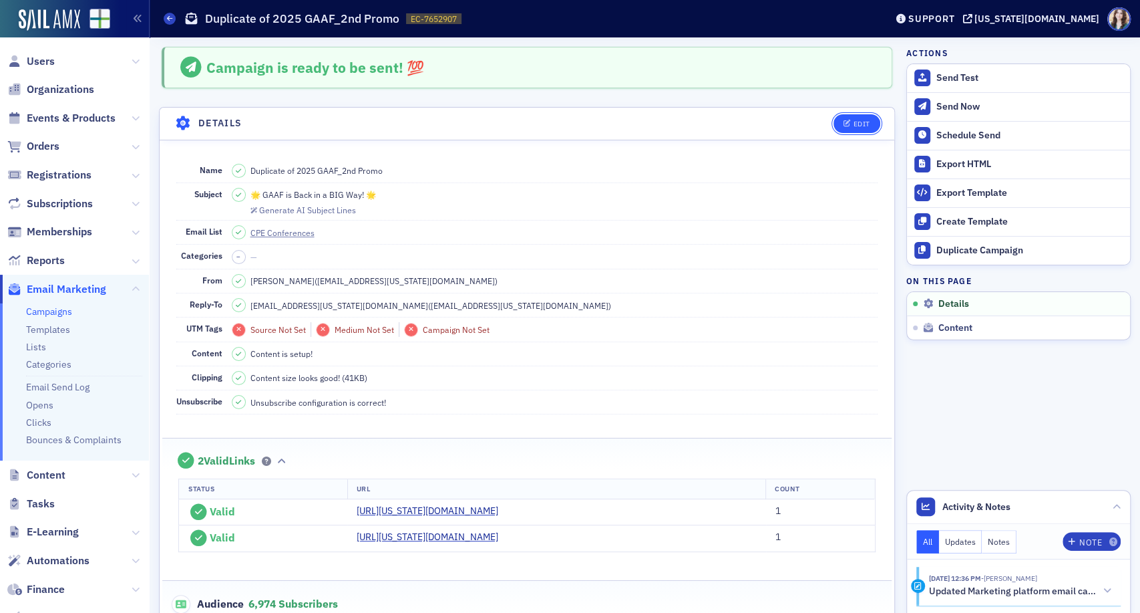
click at [844, 123] on span "Edit" at bounding box center [857, 123] width 26 height 7
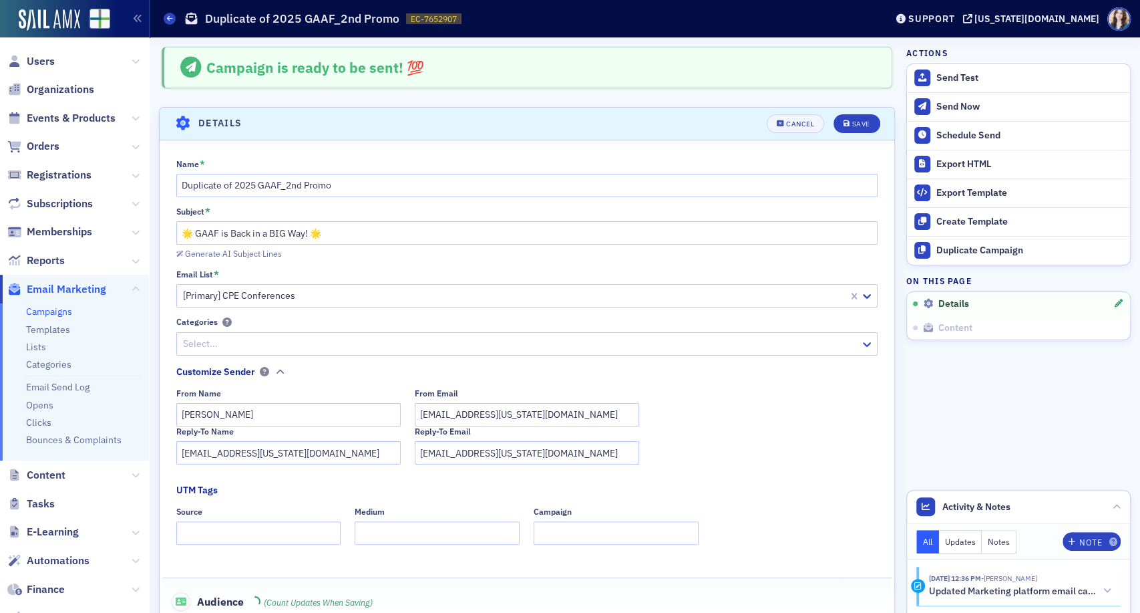
scroll to position [62, 0]
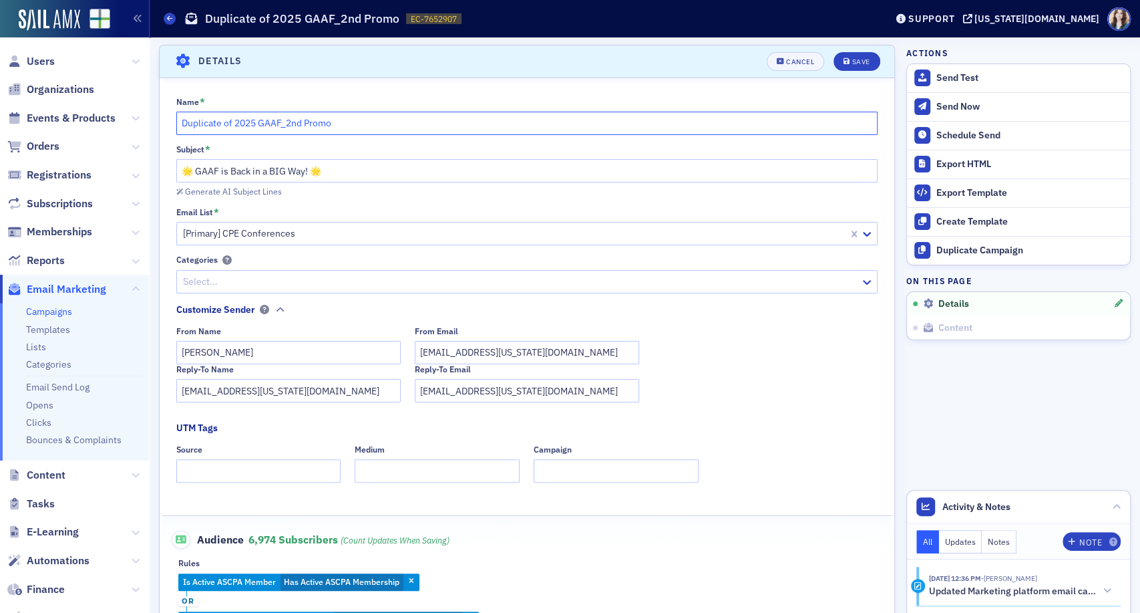
drag, startPoint x: 233, startPoint y: 121, endPoint x: 175, endPoint y: 122, distance: 58.1
click at [175, 122] on div "Name * Duplicate of 2025 GAAF_2nd Promo Subject * 🌟 GAAF is Back in a BIG Way! …" at bounding box center [527, 374] width 735 height 555
click at [246, 123] on input "2025 GAAF_2nd Promo" at bounding box center [527, 123] width 702 height 23
type input "2025 GAAF_3rd Promo"
click at [205, 189] on div "Generate AI Subject Lines" at bounding box center [233, 191] width 97 height 7
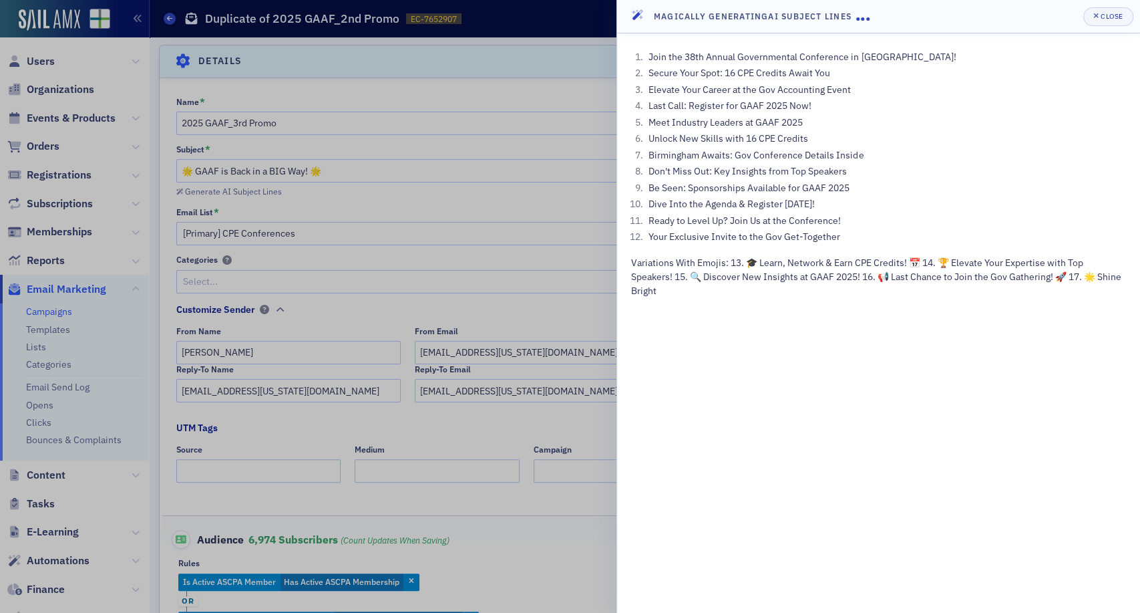
click at [1074, 12] on header "Magically Generating AI Subject Lines Close" at bounding box center [878, 16] width 523 height 33
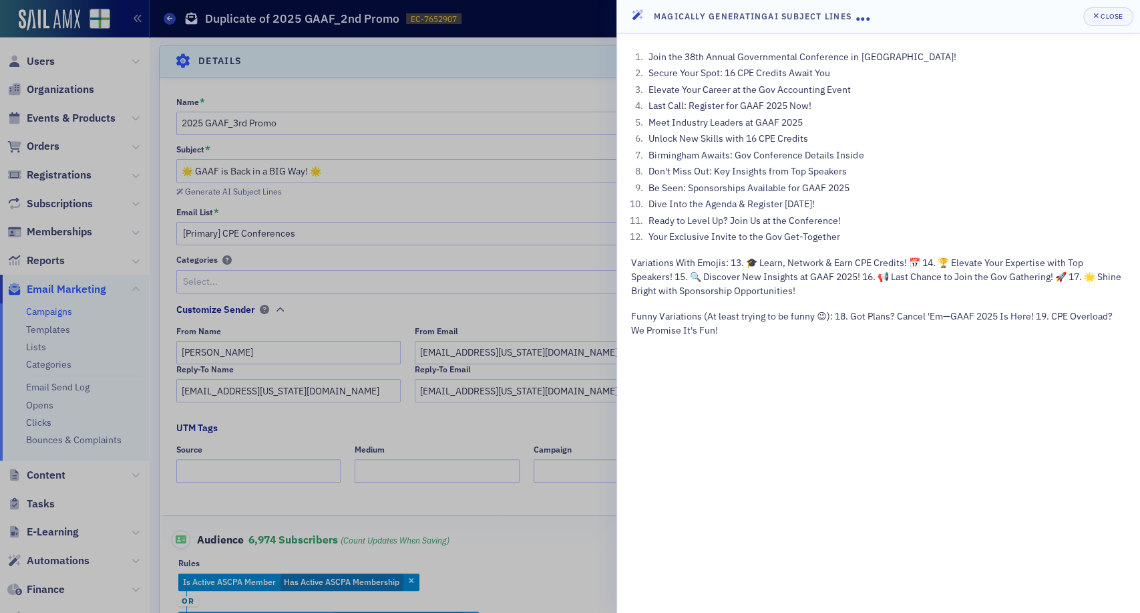
click at [1074, 12] on header "Magically Generating AI Subject Lines Close" at bounding box center [878, 16] width 523 height 33
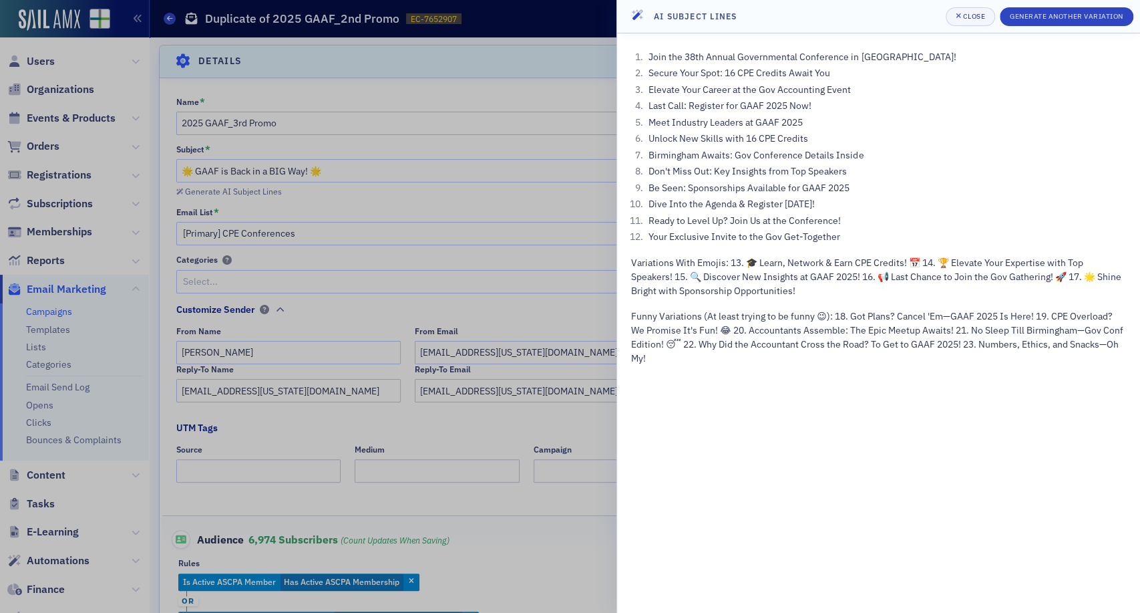
click at [934, 11] on header "AI Subject Lines Close Generate Another Variation" at bounding box center [878, 16] width 523 height 33
click at [935, 11] on header "AI Subject Lines Close Generate Another Variation" at bounding box center [878, 16] width 523 height 33
click at [933, 11] on header "AI Subject Lines Close Generate Another Variation" at bounding box center [878, 16] width 523 height 33
click at [569, 222] on div at bounding box center [570, 306] width 1140 height 613
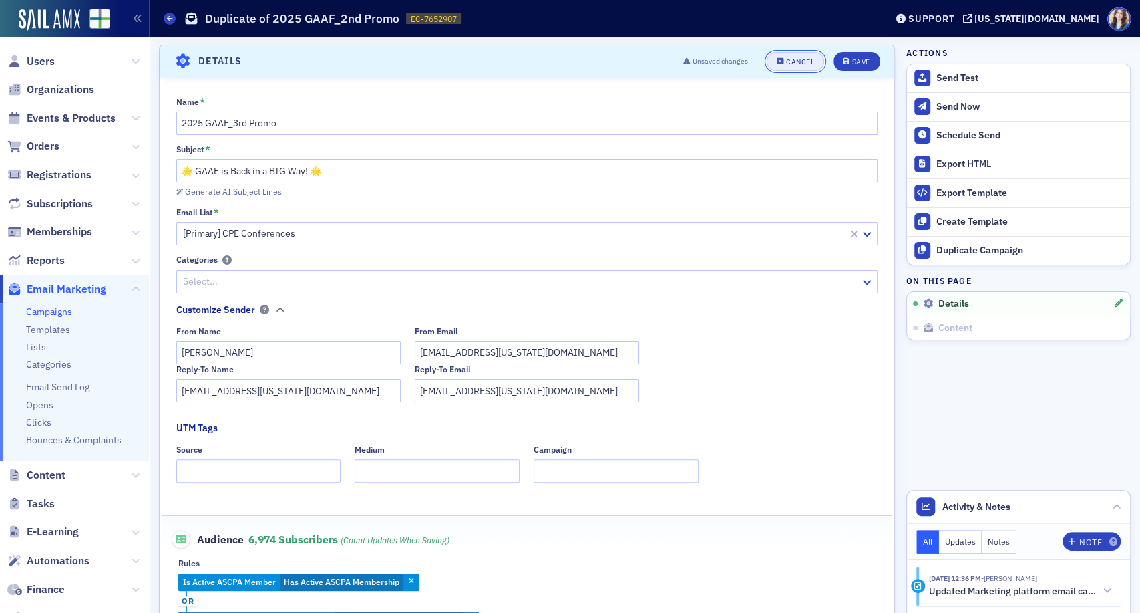
click at [795, 61] on div "Cancel" at bounding box center [800, 61] width 28 height 7
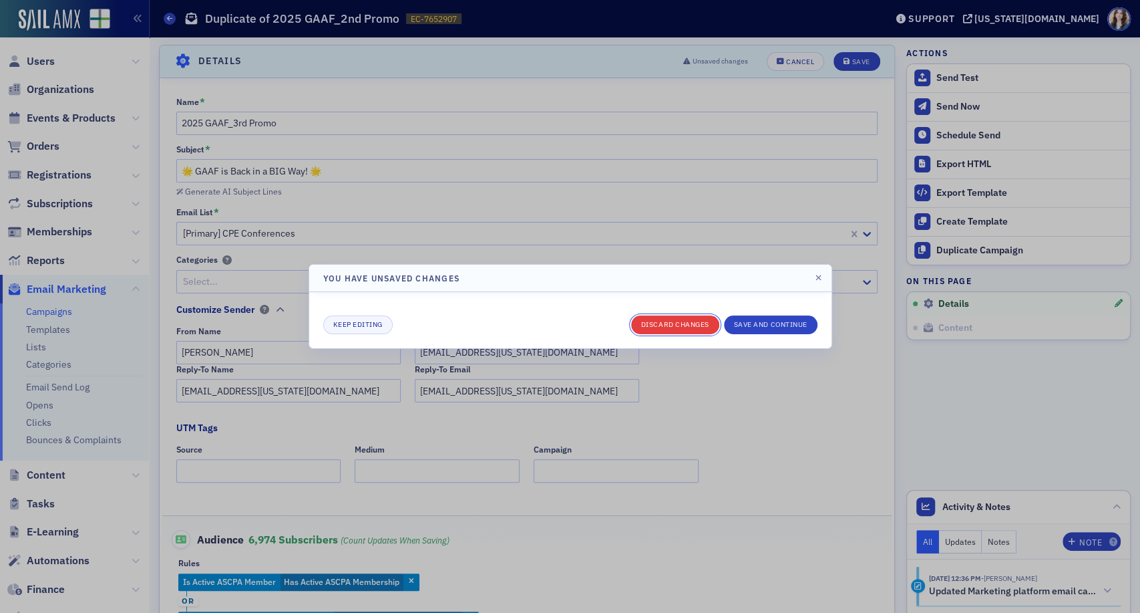
click at [693, 326] on button "Discard changes" at bounding box center [675, 324] width 88 height 19
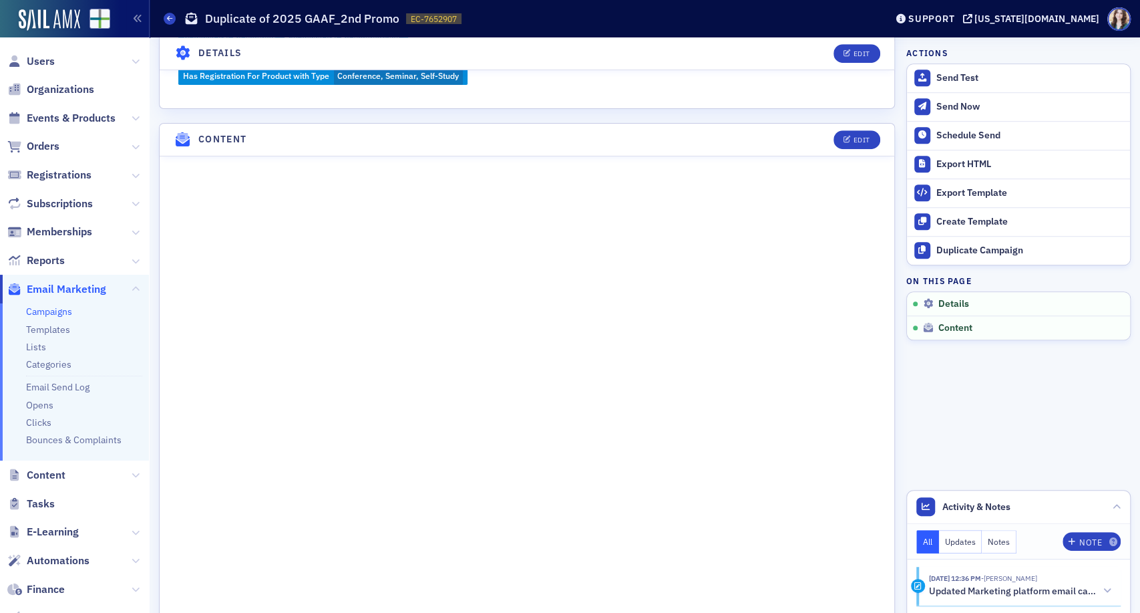
scroll to position [668, 0]
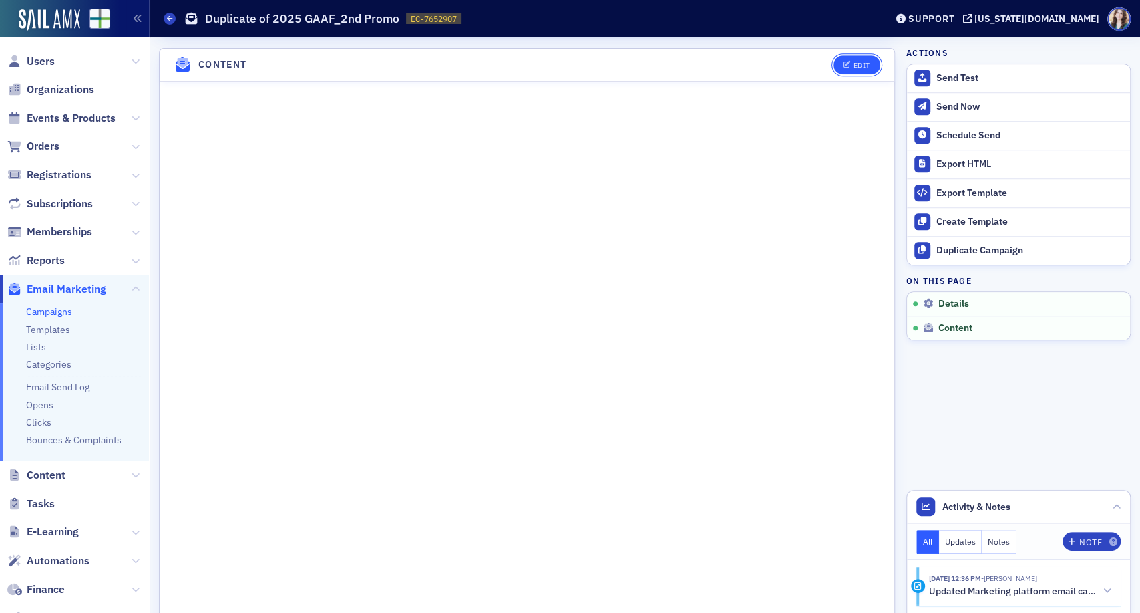
click at [853, 69] on div "Edit" at bounding box center [861, 64] width 17 height 7
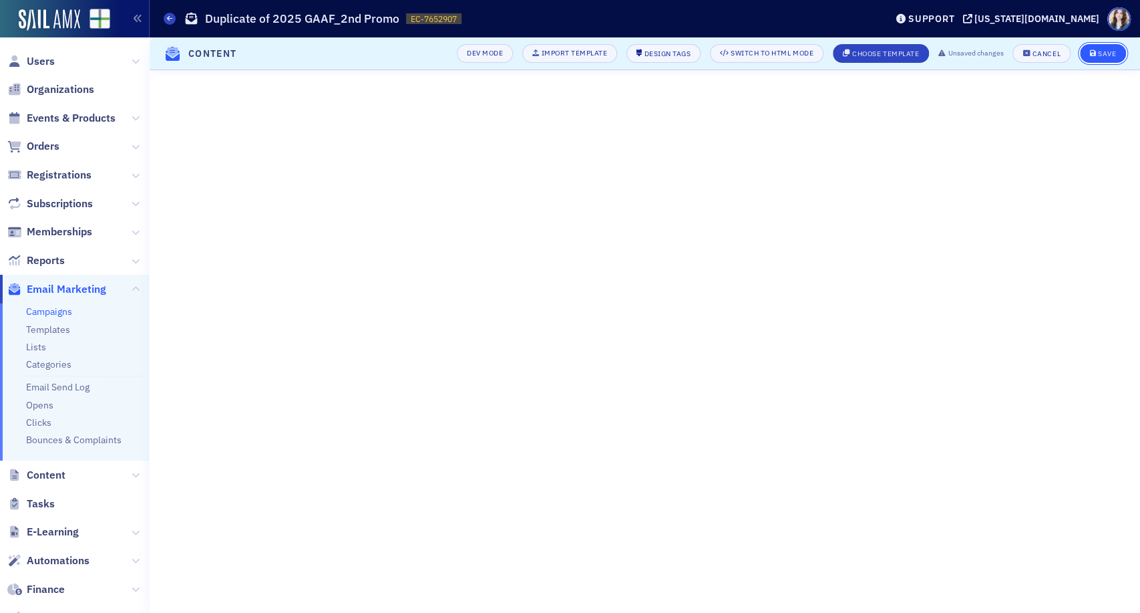
click at [1096, 57] on button "Save" at bounding box center [1103, 53] width 46 height 19
click at [866, 17] on div "Campaigns Duplicate of 2025 GAAF_2nd Promo EC-7652907 7652907" at bounding box center [515, 18] width 702 height 25
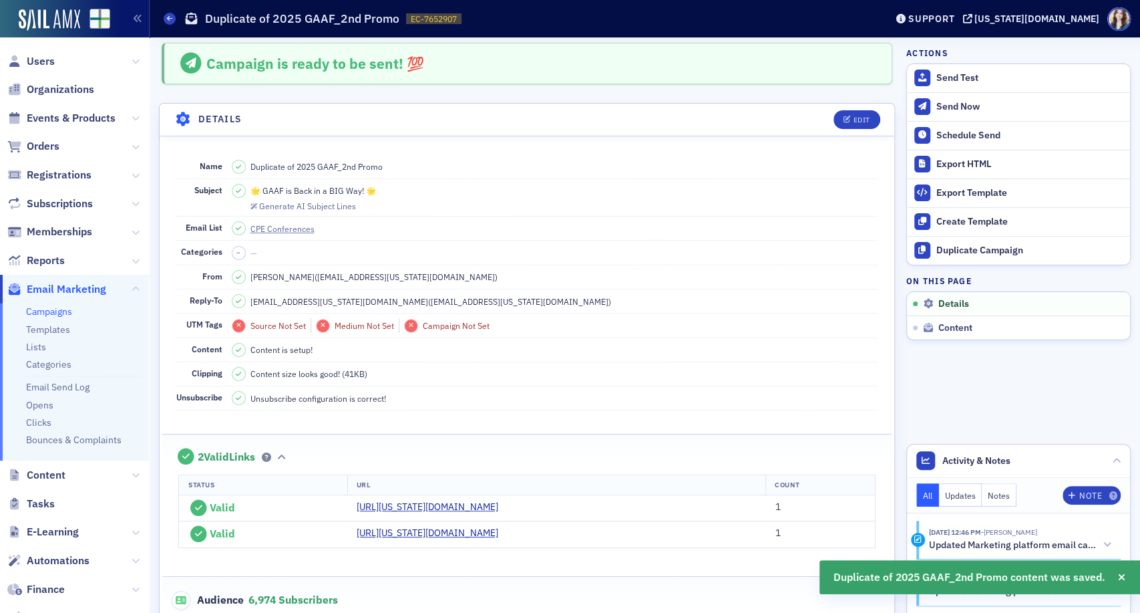
scroll to position [0, 0]
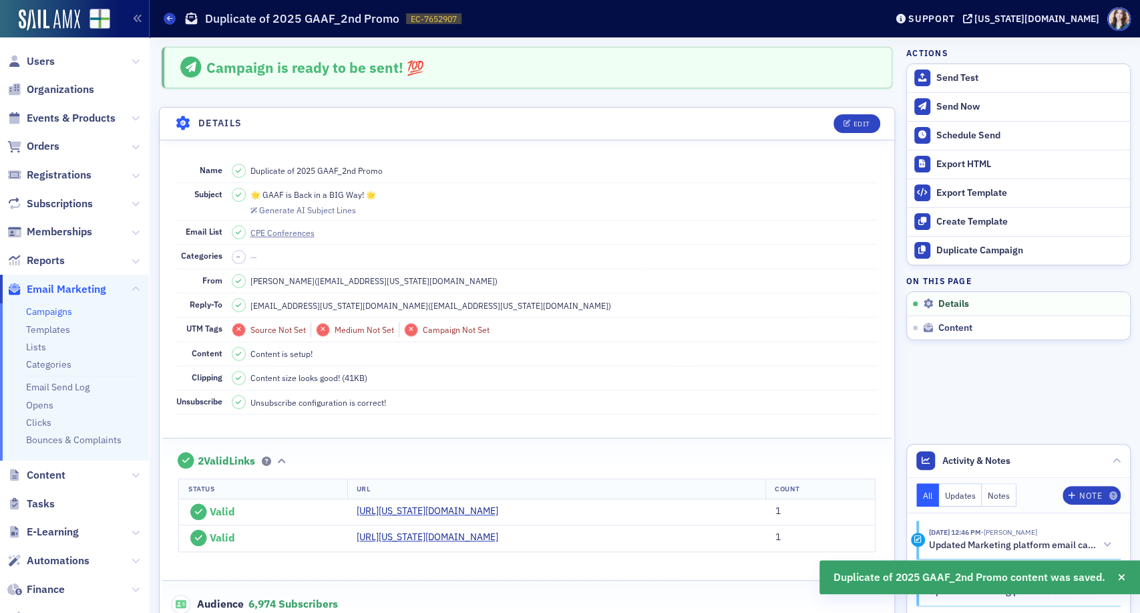
click at [856, 110] on header "Details Edit" at bounding box center [527, 124] width 735 height 33
click at [853, 120] on div "Edit" at bounding box center [861, 123] width 17 height 7
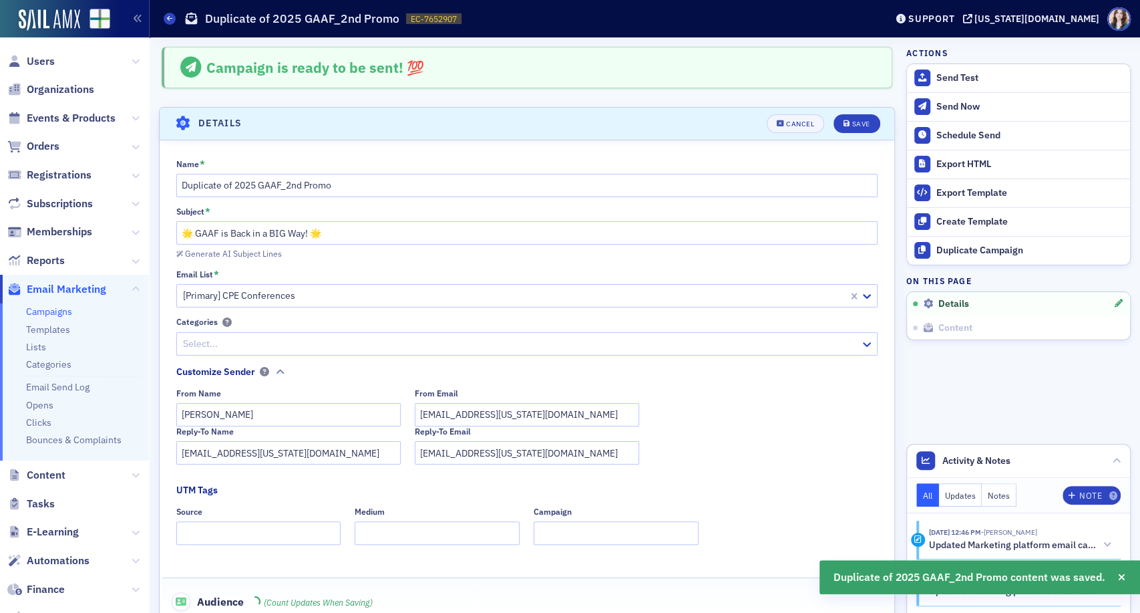
scroll to position [62, 0]
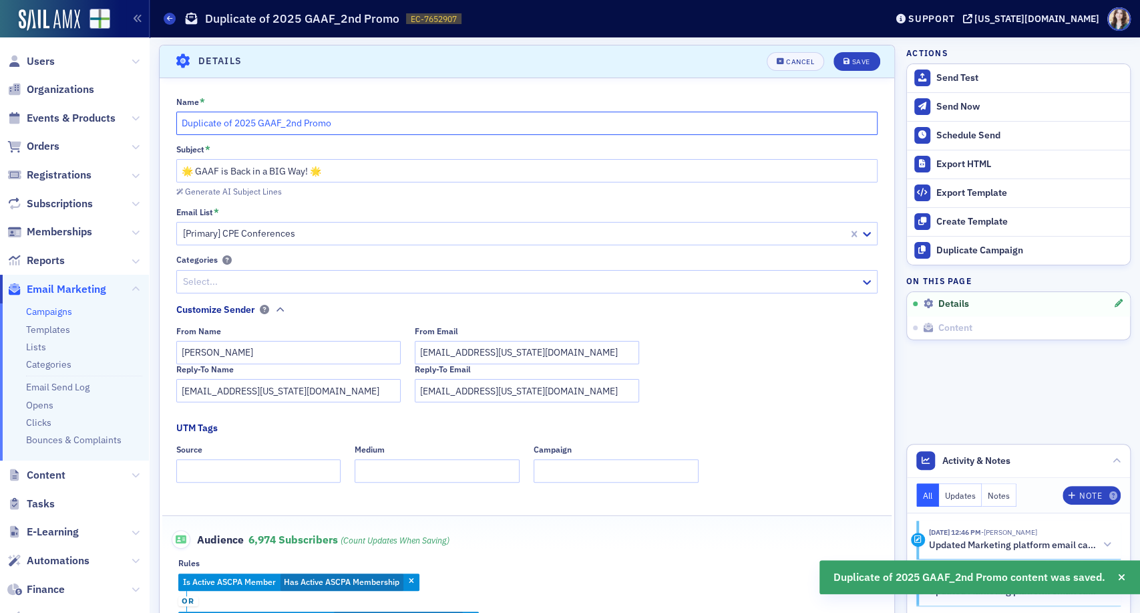
drag, startPoint x: 296, startPoint y: 123, endPoint x: 285, endPoint y: 124, distance: 11.4
click at [285, 124] on input "Duplicate of 2025 GAAF_2nd Promo" at bounding box center [527, 123] width 702 height 23
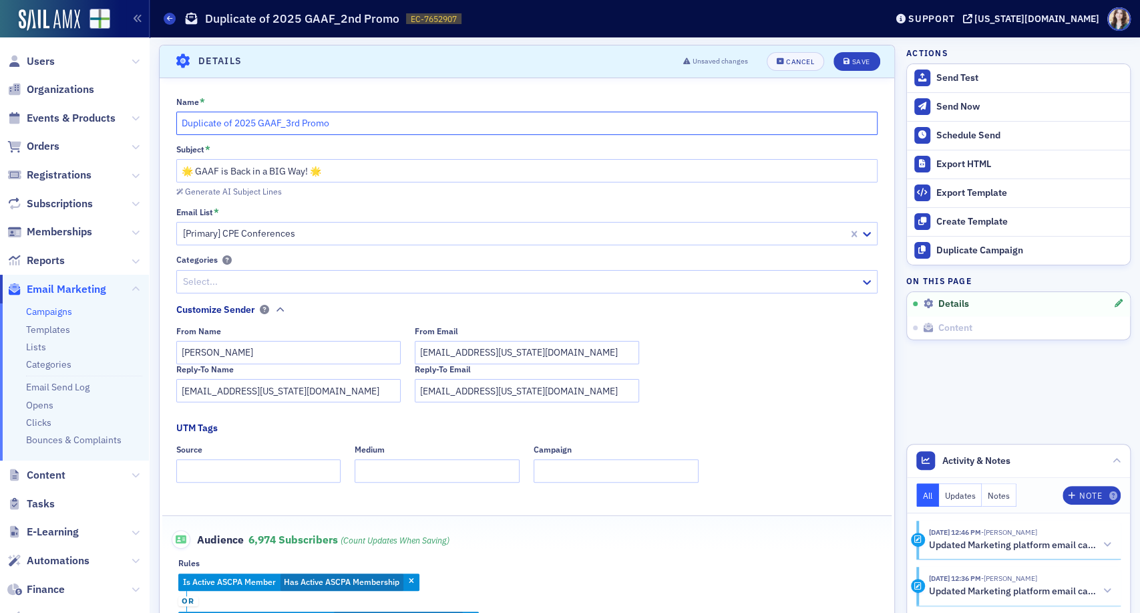
drag, startPoint x: 235, startPoint y: 124, endPoint x: 176, endPoint y: 131, distance: 59.2
click at [176, 131] on input "Duplicate of 2025 GAAF_3rd Promo" at bounding box center [527, 123] width 702 height 23
type input "2025 GAAF_3rd Promo"
click at [844, 63] on icon "submit" at bounding box center [847, 61] width 7 height 7
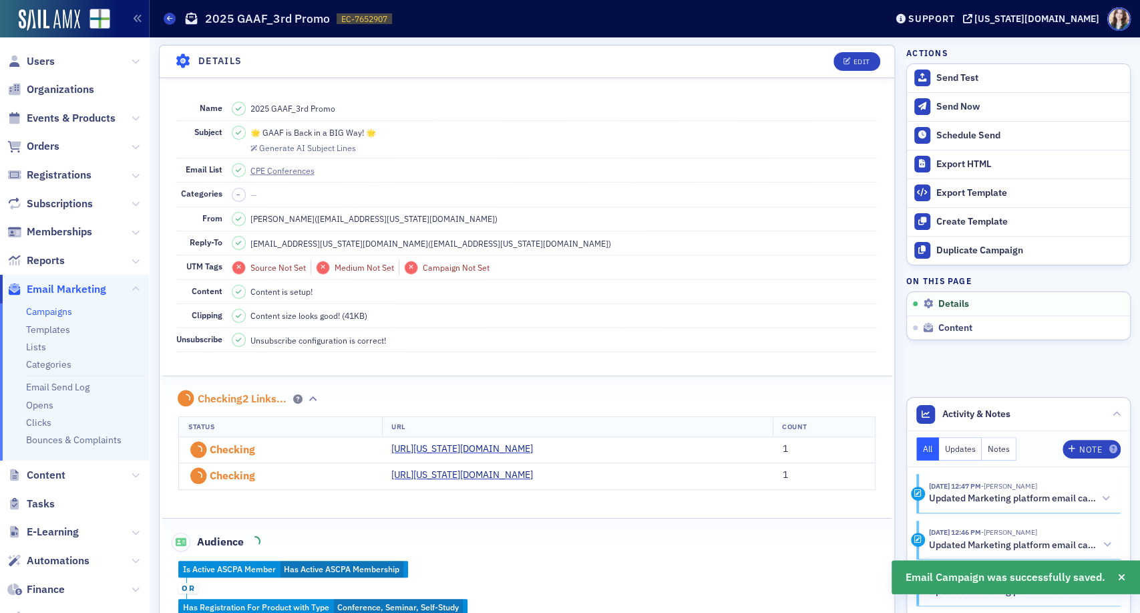
scroll to position [0, 0]
